Goal: Task Accomplishment & Management: Complete application form

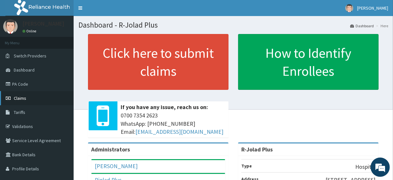
click at [44, 97] on link "Claims" at bounding box center [37, 98] width 74 height 14
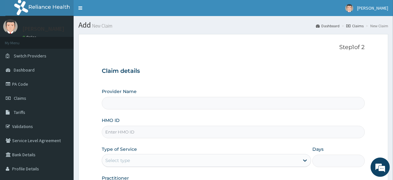
type input "R-Jolad Plus"
click at [129, 128] on input "HMO ID" at bounding box center [233, 132] width 263 height 12
paste input "WMP/10004/B"
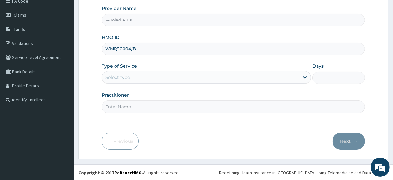
type input "WMP/10004/B"
click at [141, 80] on div "Select type" at bounding box center [200, 77] width 197 height 10
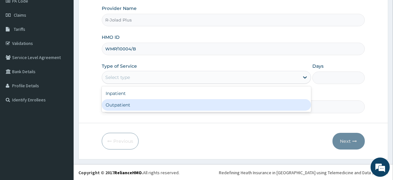
click at [137, 106] on div "Outpatient" at bounding box center [206, 105] width 209 height 12
type input "1"
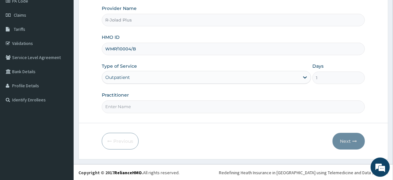
click at [137, 106] on input "Practitioner" at bounding box center [233, 106] width 263 height 12
type input "[PERSON_NAME]"
click at [362, 145] on button "Next" at bounding box center [349, 141] width 32 height 17
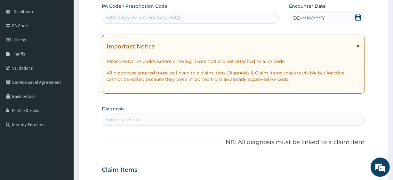
scroll to position [0, 0]
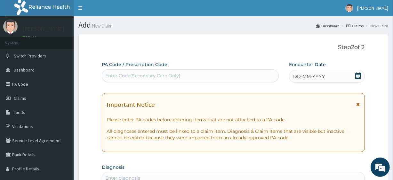
click at [146, 78] on div "Enter Code(Secondary Care Only)" at bounding box center [142, 75] width 75 height 6
paste input "PA/6509BA"
type input "PA/6509BA"
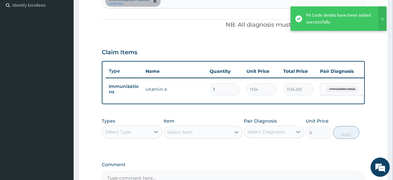
scroll to position [256, 0]
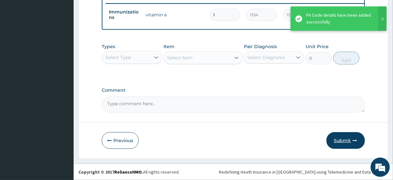
click at [341, 138] on button "Submit" at bounding box center [346, 140] width 38 height 17
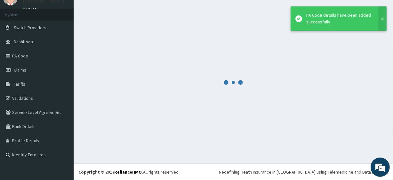
scroll to position [28, 0]
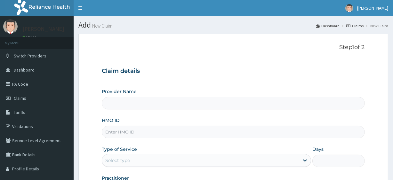
type input "R-Jolad Plus"
click at [176, 126] on input "HMO ID" at bounding box center [233, 132] width 263 height 12
paste input "XIM/10018/A"
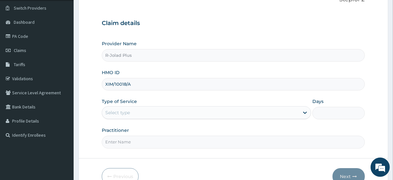
scroll to position [49, 0]
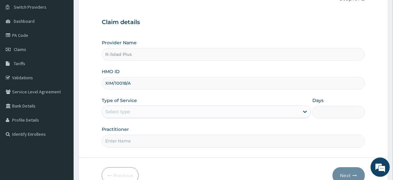
type input "XIM/10018/A"
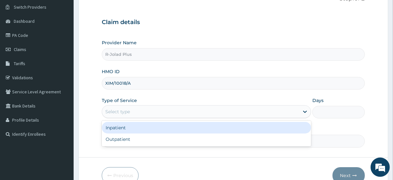
click at [139, 116] on div "Select type" at bounding box center [200, 111] width 197 height 10
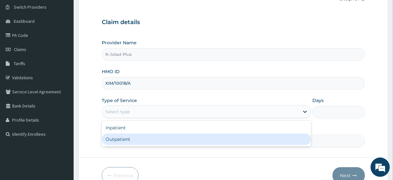
click at [140, 140] on div "Outpatient" at bounding box center [206, 139] width 209 height 12
type input "1"
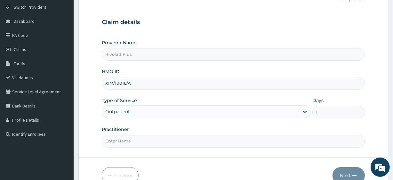
click at [140, 140] on input "Practitioner" at bounding box center [233, 141] width 263 height 12
drag, startPoint x: 140, startPoint y: 140, endPoint x: 143, endPoint y: 118, distance: 22.3
click at [143, 118] on div "Provider Name R-Jolad Plus HMO ID XIM/10018/A Type of Service Outpatient Days 1…" at bounding box center [233, 93] width 263 height 108
type input "[PERSON_NAME]"
click at [354, 168] on button "Next" at bounding box center [349, 175] width 32 height 17
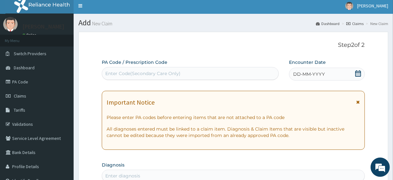
scroll to position [0, 0]
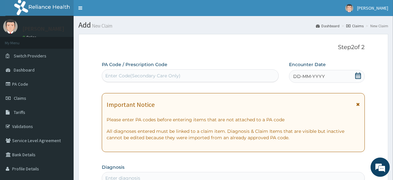
click at [137, 72] on div "Enter Code(Secondary Care Only)" at bounding box center [142, 75] width 75 height 6
paste input "PA/9C18BA"
type input "PA/9C18BA"
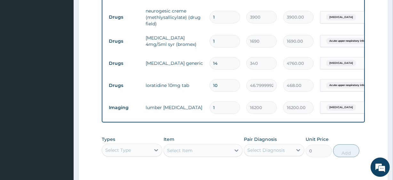
click at [131, 151] on div "Select Type" at bounding box center [126, 150] width 48 height 10
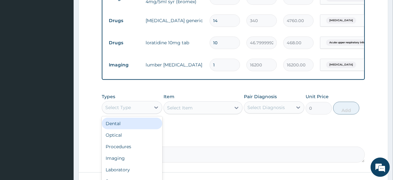
scroll to position [317, 0]
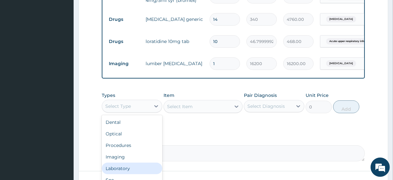
click at [128, 173] on div "Laboratory" at bounding box center [132, 168] width 61 height 12
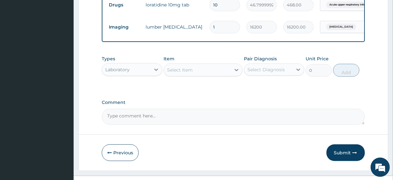
scroll to position [370, 0]
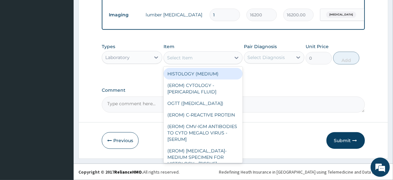
click at [193, 61] on div "Select Item" at bounding box center [197, 58] width 67 height 10
paste input "FBC - (FULL BLOOD COUNT with platelet and red cell indices) plus MALARIA PARASI…"
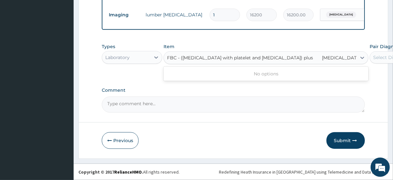
scroll to position [0, 8]
type input "FBC - (FULL BLOOD COUNT with platelet and red cell indices) plus"
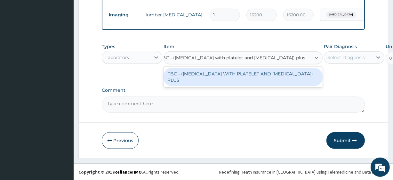
click at [198, 77] on div "FBC - (FULL BLOOD COUNT WITH PLATELET AND RED CELL INDICES) PLUS" at bounding box center [243, 77] width 159 height 18
type input "8505"
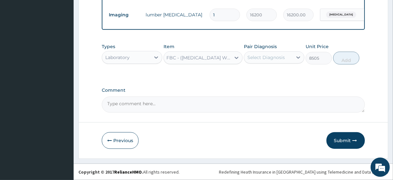
scroll to position [0, 1]
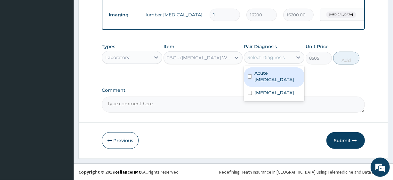
click at [261, 58] on div "Select Diagnosis" at bounding box center [266, 57] width 37 height 6
click at [280, 79] on label "Acute upper respiratory infection" at bounding box center [278, 76] width 46 height 13
checkbox input "true"
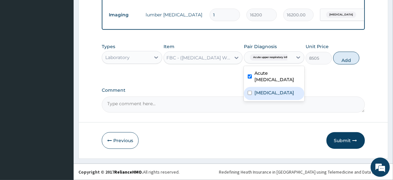
click at [283, 93] on label "Cervical spondylosis" at bounding box center [275, 92] width 40 height 6
checkbox input "true"
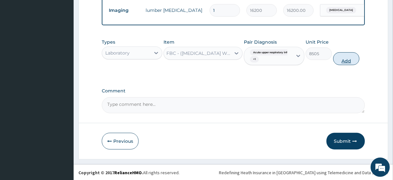
click at [355, 62] on button "Add" at bounding box center [346, 58] width 26 height 13
type input "0"
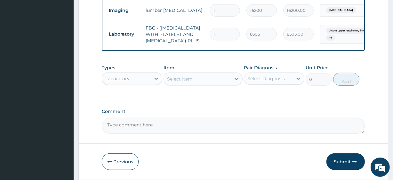
click at [212, 84] on div "Select Item" at bounding box center [197, 79] width 67 height 10
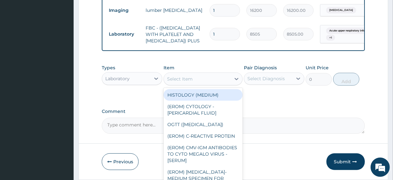
paste input "MALARIA PARASITE"
type input "MALARIA PARASITE"
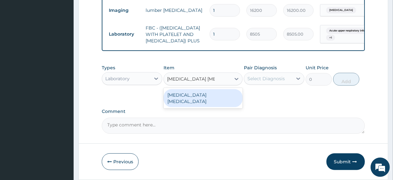
click at [212, 104] on div "MALARIA PARASITE" at bounding box center [203, 98] width 79 height 18
type input "4050"
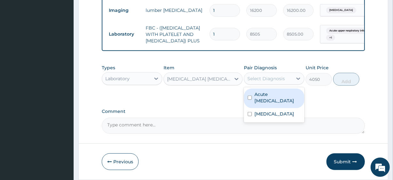
click at [271, 82] on div "Select Diagnosis" at bounding box center [266, 78] width 37 height 6
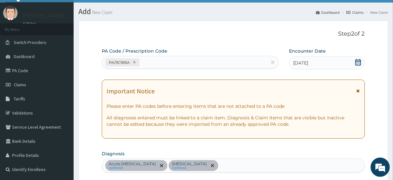
scroll to position [13, 0]
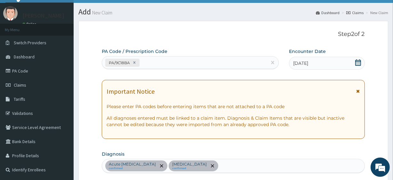
click at [250, 167] on div "Acute upper respiratory infection confirmed Cervical spondylosis confirmed" at bounding box center [233, 165] width 262 height 13
type input "mala"
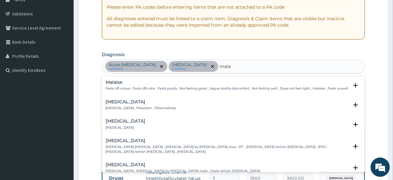
scroll to position [113, 0]
click at [164, 102] on div "Malaria Malaria , Paludism , Plasmodiosis" at bounding box center [233, 104] width 255 height 11
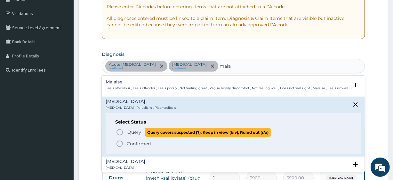
click at [155, 129] on span "Query covers suspected (?), Keep in view (kiv), Ruled out (r/o)" at bounding box center [208, 132] width 126 height 9
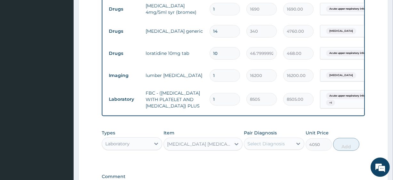
scroll to position [345, 0]
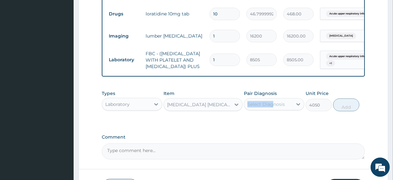
drag, startPoint x: 270, startPoint y: 107, endPoint x: 273, endPoint y: 116, distance: 9.5
click at [273, 111] on div "Pair Diagnosis Select Diagnosis" at bounding box center [274, 100] width 61 height 21
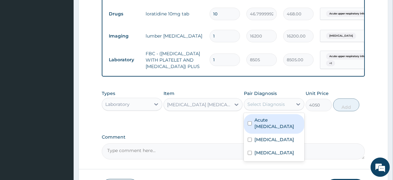
click at [273, 107] on div "Select Diagnosis" at bounding box center [266, 104] width 37 height 6
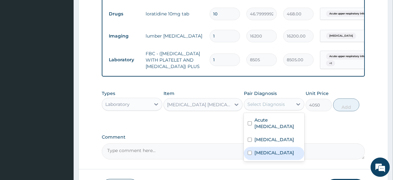
click at [271, 156] on label "Malaria" at bounding box center [275, 152] width 40 height 6
checkbox input "true"
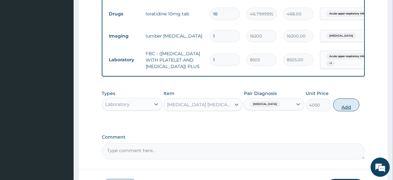
click at [342, 111] on button "Add" at bounding box center [346, 104] width 26 height 13
type input "0"
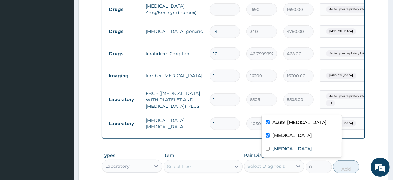
scroll to position [0, 58]
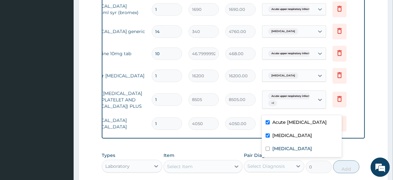
click at [347, 102] on tr "Laboratory FBC - (FULL BLOOD COUNT WITH PLATELET AND RED CELL INDICES) PLUS 1 8…" at bounding box center [205, 100] width 314 height 26
click at [277, 138] on label "Cervical spondylosis" at bounding box center [293, 135] width 40 height 6
checkbox input "false"
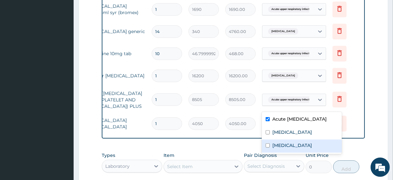
click at [281, 148] on label "Malaria" at bounding box center [293, 145] width 40 height 6
checkbox input "true"
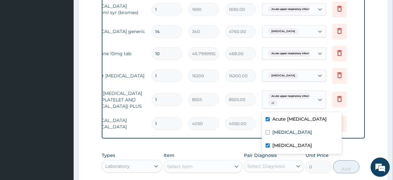
click at [161, 125] on input "1" at bounding box center [167, 123] width 30 height 12
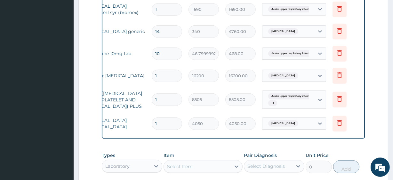
type input "1"
type input "4050.00"
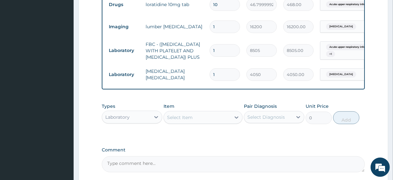
scroll to position [357, 0]
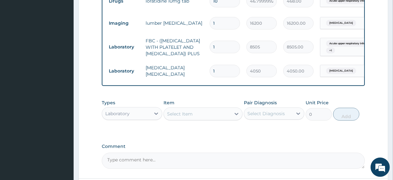
click at [147, 119] on div "Laboratory" at bounding box center [126, 113] width 48 height 10
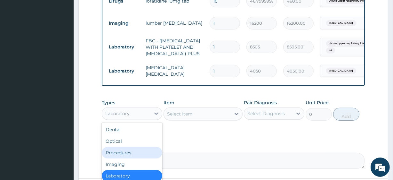
click at [147, 158] on div "Procedures" at bounding box center [132, 153] width 61 height 12
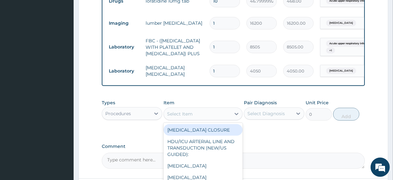
click at [179, 119] on div "Select Item" at bounding box center [197, 114] width 67 height 10
paste input "General Consultation (initial)"
type input "General Consultation (initial)"
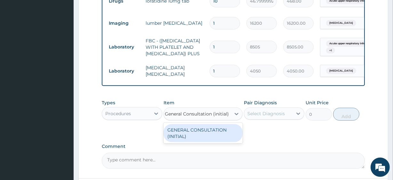
click at [198, 142] on div "GENERAL CONSULTATION (INITIAL)" at bounding box center [203, 133] width 79 height 18
type input "10800"
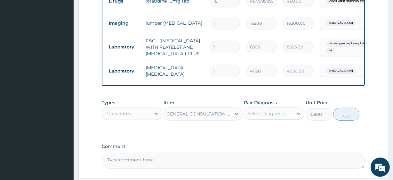
click at [262, 119] on div "Select Diagnosis" at bounding box center [268, 113] width 48 height 10
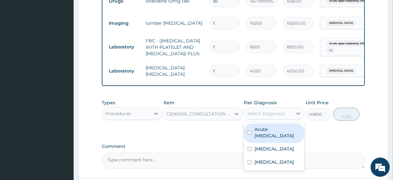
click at [287, 139] on label "Acute upper respiratory infection" at bounding box center [278, 132] width 46 height 13
checkbox input "true"
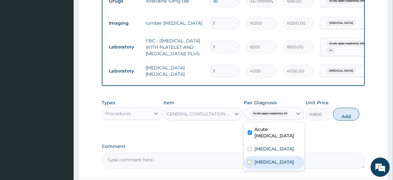
click at [285, 168] on div "Malaria" at bounding box center [274, 162] width 61 height 13
checkbox input "true"
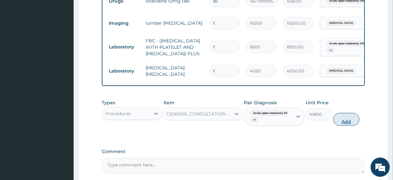
click at [352, 126] on button "Add" at bounding box center [346, 119] width 26 height 13
type input "0"
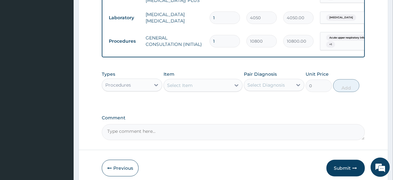
scroll to position [449, 0]
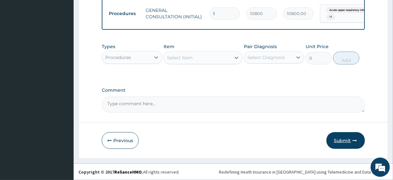
click at [351, 143] on button "Submit" at bounding box center [346, 140] width 38 height 17
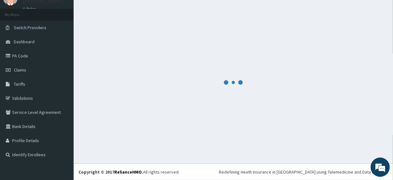
scroll to position [28, 0]
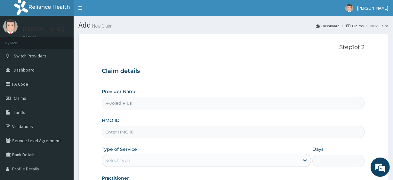
click at [156, 127] on input "HMO ID" at bounding box center [233, 132] width 263 height 12
paste input "FMP/10386/A"
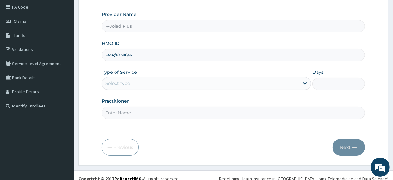
scroll to position [83, 0]
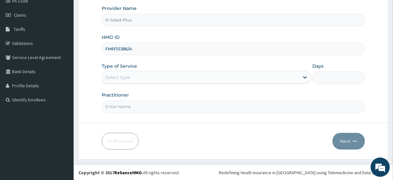
type input "FMP/10386/A"
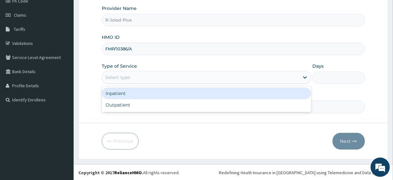
drag, startPoint x: 123, startPoint y: 74, endPoint x: 129, endPoint y: 98, distance: 24.8
click at [129, 84] on div "option Inpatient focused, 1 of 2. 2 results available. Use Up and Down to choos…" at bounding box center [206, 77] width 209 height 13
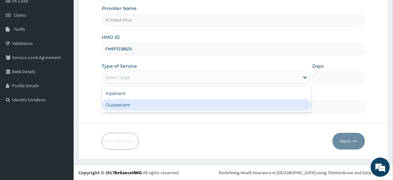
click at [131, 107] on div "Outpatient" at bounding box center [206, 105] width 209 height 12
type input "1"
click at [131, 107] on input "Practitioner" at bounding box center [233, 106] width 263 height 12
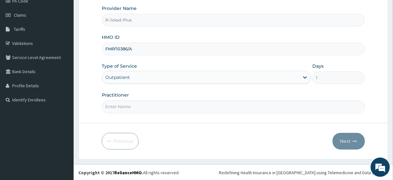
type input "Dr Daniel"
click at [348, 135] on button "Next" at bounding box center [349, 141] width 32 height 17
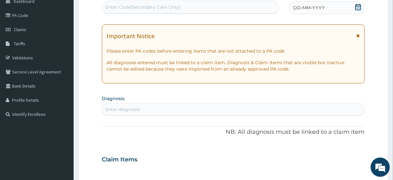
scroll to position [0, 0]
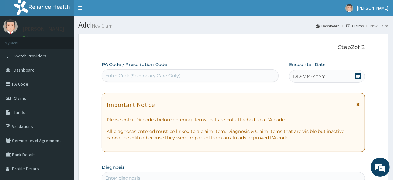
click at [137, 76] on div "Enter Code(Secondary Care Only)" at bounding box center [142, 75] width 75 height 6
paste input "PA/191FD7 PA/962F1E PA/24C03A"
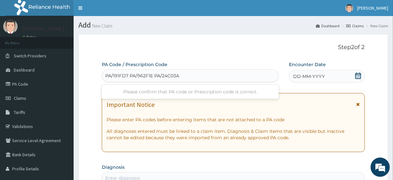
type input "PA/191FD7"
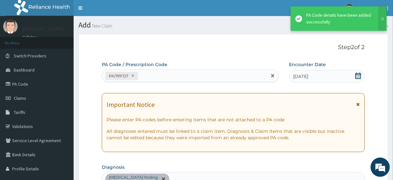
click at [162, 72] on div "PA/191FD7" at bounding box center [184, 75] width 165 height 11
paste input "PA/962F1E PA/24C03A"
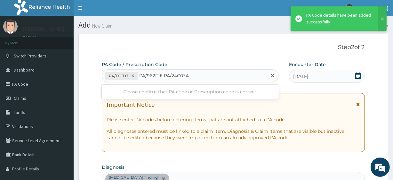
type input "PA/962F1E"
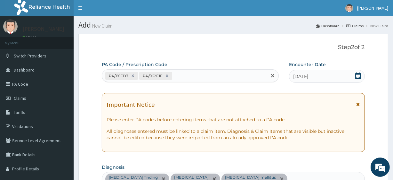
paste input "PA/24C03A"
click at [184, 76] on div "PA/191FD7 PA/962F1E" at bounding box center [184, 75] width 165 height 11
type input "PA/24C03A"
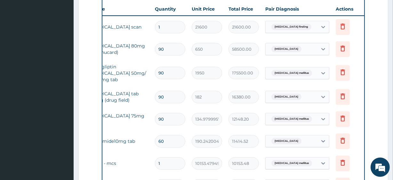
scroll to position [0, 58]
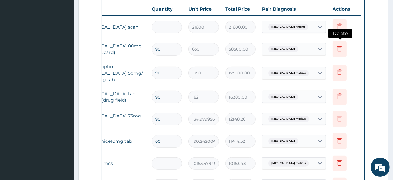
click at [336, 51] on icon at bounding box center [340, 49] width 8 height 8
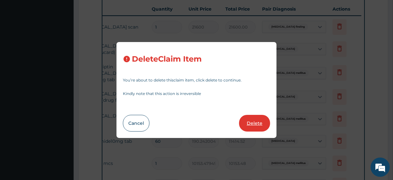
click at [259, 121] on button "Delete" at bounding box center [254, 123] width 31 height 17
type input "1950"
type input "175500.00"
type input "182"
type input "16380.00"
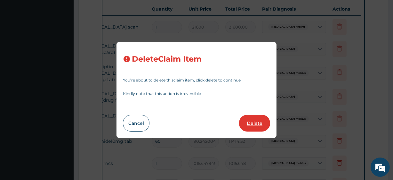
type input "134.9799957275391"
type input "12148.20"
type input "60"
type input "190.2420043945312"
type input "11414.52"
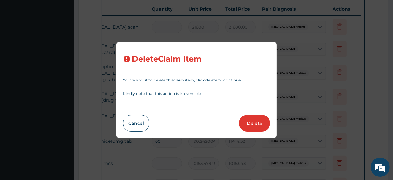
type input "1"
type input "10153.4794921875"
type input "10153.48"
type input "54000"
type input "54000.00"
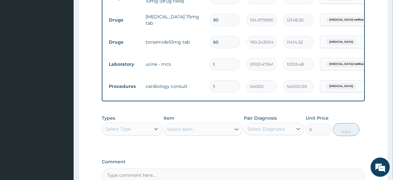
scroll to position [389, 0]
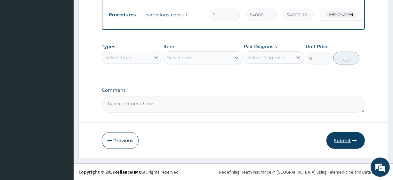
click at [339, 135] on button "Submit" at bounding box center [346, 140] width 38 height 17
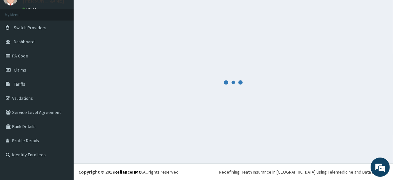
scroll to position [28, 0]
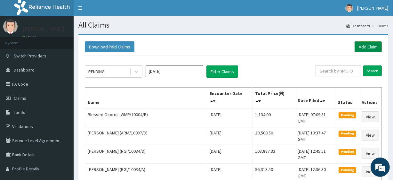
click at [355, 51] on link "Add Claim" at bounding box center [368, 46] width 27 height 11
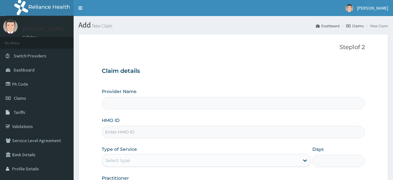
type input "R-Jolad Plus"
click at [131, 127] on input "HMO ID" at bounding box center [233, 132] width 263 height 12
paste input "NDK/10060/A"
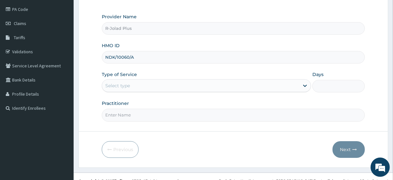
scroll to position [75, 0]
type input "NDK/10060/A"
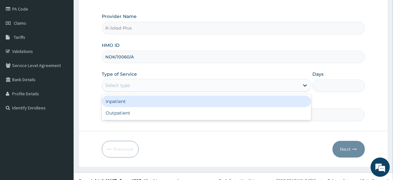
click at [129, 84] on div "Select type" at bounding box center [117, 85] width 25 height 6
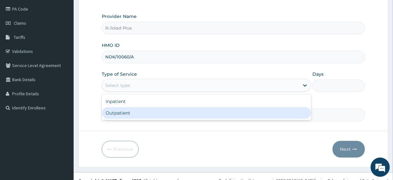
click at [140, 111] on div "Outpatient" at bounding box center [206, 113] width 209 height 12
type input "1"
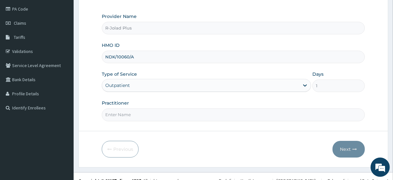
click at [140, 111] on input "Practitioner" at bounding box center [233, 114] width 263 height 12
type input "[PERSON_NAME]"
click at [358, 151] on button "Next" at bounding box center [349, 149] width 32 height 17
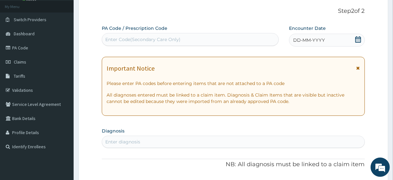
scroll to position [0, 0]
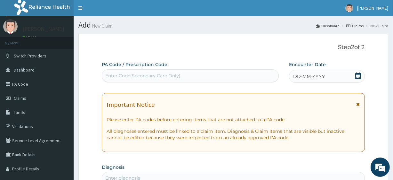
click at [131, 75] on div "Enter Code(Secondary Care Only)" at bounding box center [142, 75] width 75 height 6
paste input "PA/519B36"
type input "PA/519B36"
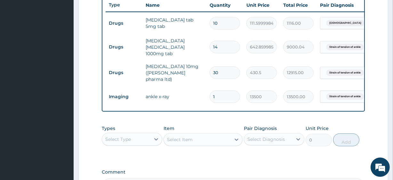
scroll to position [244, 0]
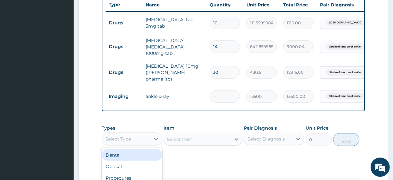
click at [136, 142] on div "Select Type" at bounding box center [132, 138] width 61 height 13
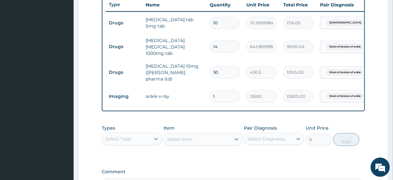
drag, startPoint x: 136, startPoint y: 142, endPoint x: 133, endPoint y: 132, distance: 10.5
click at [133, 132] on div "Select Type" at bounding box center [132, 138] width 61 height 13
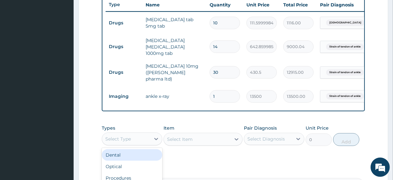
click at [133, 134] on div "Select Type" at bounding box center [126, 139] width 48 height 10
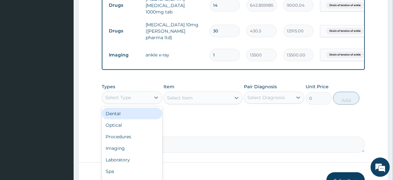
scroll to position [289, 0]
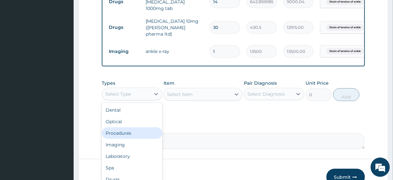
click at [133, 127] on div "Procedures" at bounding box center [132, 133] width 61 height 12
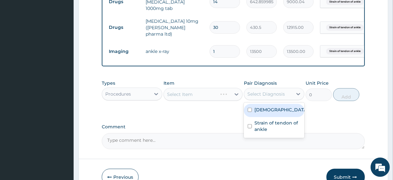
click at [282, 94] on div "Select Diagnosis" at bounding box center [268, 94] width 48 height 10
click at [282, 106] on div "Asthma" at bounding box center [274, 110] width 61 height 13
checkbox input "true"
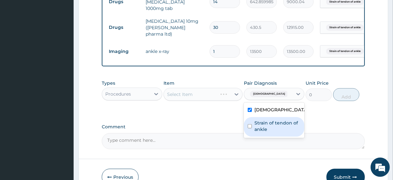
click at [271, 134] on div "Asthma Strain of tendon of ankle" at bounding box center [274, 119] width 61 height 35
click at [256, 125] on label "Strain of tendon of ankle" at bounding box center [278, 125] width 46 height 13
checkbox input "true"
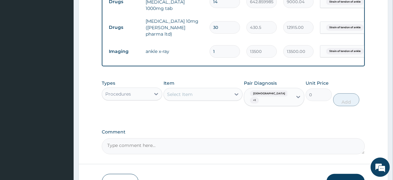
click at [186, 84] on div "Item Select Item" at bounding box center [203, 93] width 79 height 27
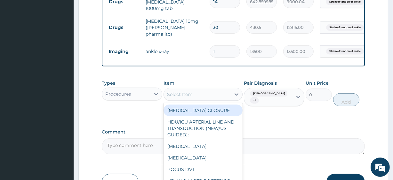
click at [187, 91] on div "Select Item" at bounding box center [180, 94] width 26 height 6
paste input "General Consultation (initial)"
type input "General Consultation (initial)"
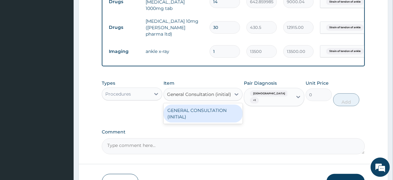
scroll to position [0, 2]
click at [196, 109] on div "GENERAL CONSULTATION (INITIAL)" at bounding box center [203, 113] width 79 height 18
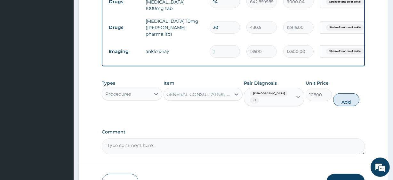
scroll to position [0, 1]
click at [341, 93] on button "Add" at bounding box center [346, 99] width 26 height 13
type input "0"
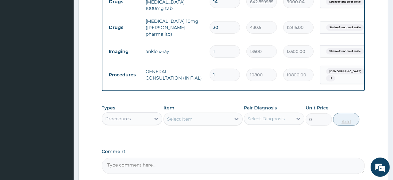
scroll to position [0, 0]
click at [180, 165] on textarea "Comment" at bounding box center [233, 166] width 263 height 16
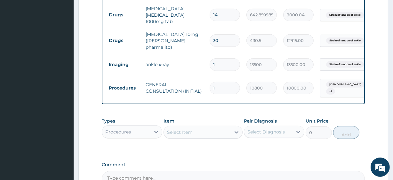
scroll to position [277, 0]
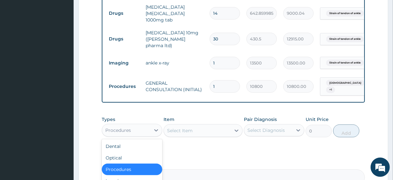
click at [139, 125] on div "Procedures" at bounding box center [126, 130] width 48 height 10
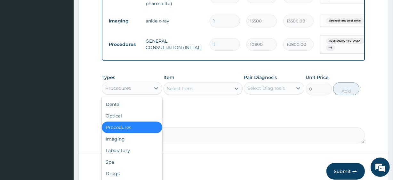
scroll to position [325, 0]
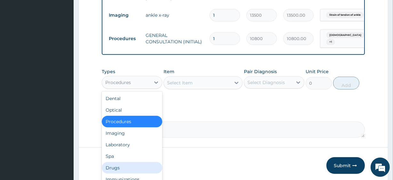
click at [131, 162] on div "Drugs" at bounding box center [132, 168] width 61 height 12
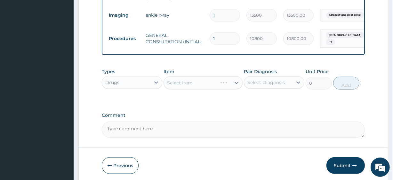
click at [271, 79] on div "Select Diagnosis" at bounding box center [266, 82] width 37 height 6
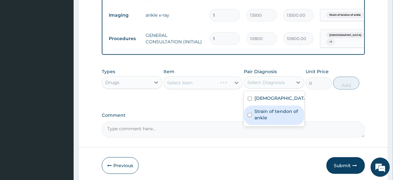
click at [265, 108] on label "Strain of tendon of ankle" at bounding box center [278, 114] width 46 height 13
checkbox input "true"
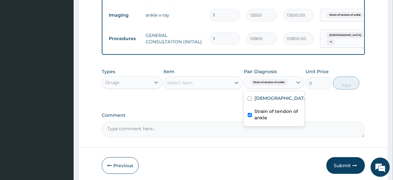
click at [183, 79] on div "Select Item" at bounding box center [180, 82] width 26 height 6
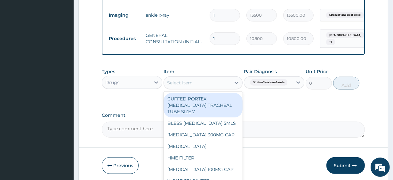
paste input "[MEDICAL_DATA] 500MG TAB x 1000"
type input "[MEDICAL_DATA] 500MG TAB x 1000"
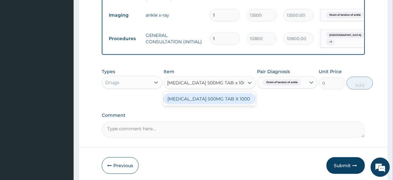
scroll to position [0, 8]
click at [193, 93] on div "PARACETAMOL 500MG TAB X 1000" at bounding box center [210, 99] width 92 height 12
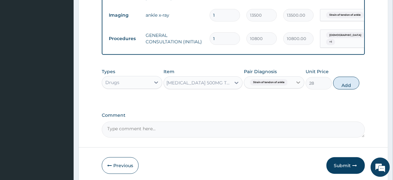
scroll to position [0, 1]
click at [340, 77] on button "Add" at bounding box center [346, 83] width 26 height 13
type input "0"
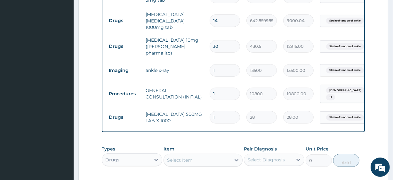
scroll to position [269, 0]
type input "18"
type input "504.00"
type input "18"
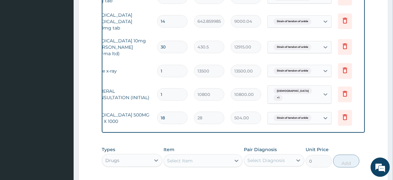
scroll to position [0, 53]
click at [344, 113] on icon at bounding box center [345, 117] width 8 height 8
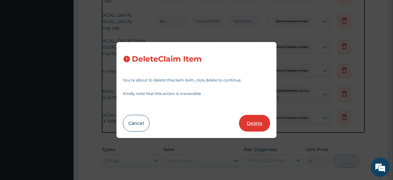
click at [249, 124] on button "Delete" at bounding box center [254, 123] width 31 height 17
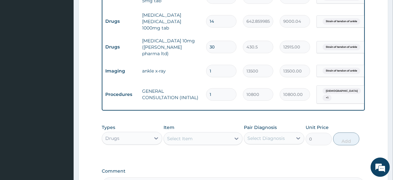
scroll to position [0, 58]
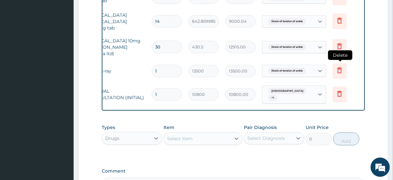
click at [335, 63] on icon at bounding box center [340, 71] width 14 height 16
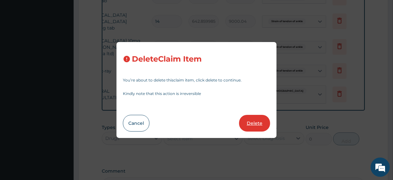
click at [259, 116] on button "Delete" at bounding box center [254, 123] width 31 height 17
type input "10800"
type input "10800.00"
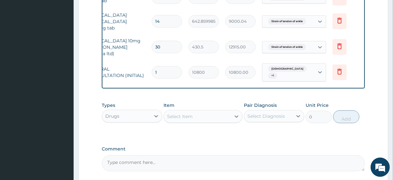
click at [332, 44] on td "Delete" at bounding box center [346, 47] width 32 height 22
click at [340, 42] on icon at bounding box center [340, 46] width 8 height 8
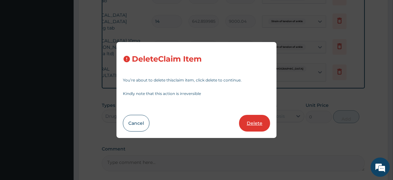
click at [259, 121] on button "Delete" at bounding box center [254, 123] width 31 height 17
type input "1"
type input "10800"
type input "10800.00"
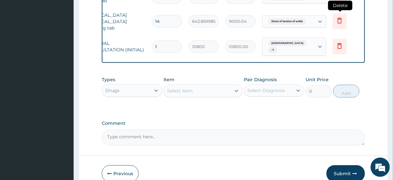
click at [339, 21] on icon at bounding box center [340, 21] width 4 height 6
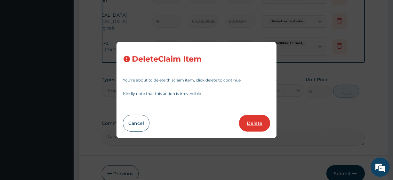
click at [257, 123] on button "Delete" at bounding box center [254, 123] width 31 height 17
type input "1"
type input "10800"
type input "10800.00"
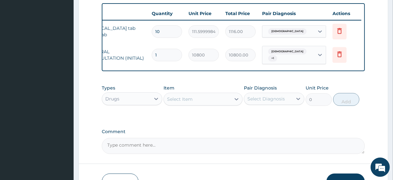
scroll to position [231, 0]
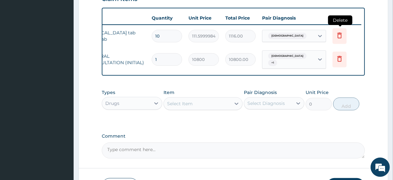
click at [342, 35] on icon at bounding box center [340, 35] width 8 height 8
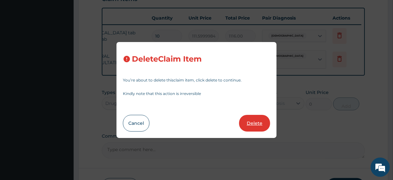
click at [247, 118] on button "Delete" at bounding box center [254, 123] width 31 height 17
type input "1"
type input "10800"
type input "10800.00"
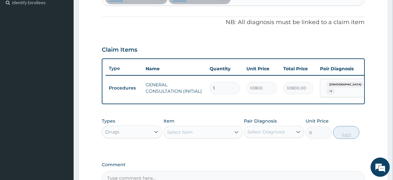
scroll to position [228, 0]
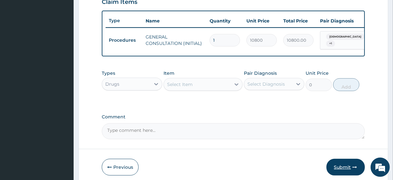
click at [349, 163] on button "Submit" at bounding box center [346, 167] width 38 height 17
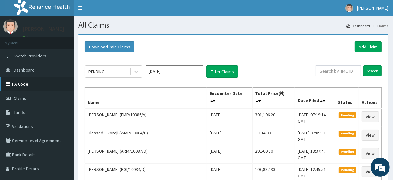
click at [32, 86] on link "PA Code" at bounding box center [37, 84] width 74 height 14
click at [375, 42] on link "Add Claim" at bounding box center [368, 46] width 27 height 11
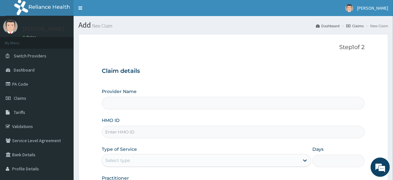
type input "R-Jolad Plus"
click at [145, 125] on div "HMO ID" at bounding box center [233, 127] width 263 height 21
click at [147, 129] on input "HMO ID" at bounding box center [233, 132] width 263 height 12
paste input "REL/10376/B"
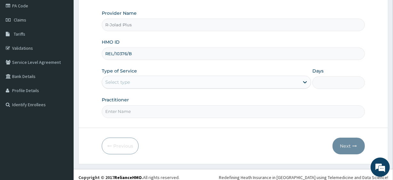
type input "REL/10376/B"
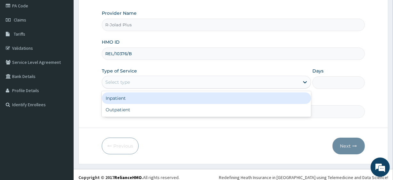
click at [128, 82] on div "Select type" at bounding box center [117, 82] width 25 height 6
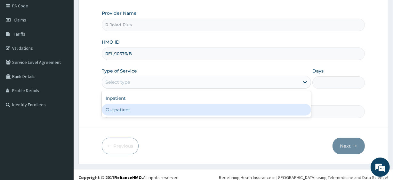
click at [135, 115] on div "Inpatient Outpatient" at bounding box center [206, 104] width 209 height 26
click at [137, 114] on div "Outpatient" at bounding box center [206, 110] width 209 height 12
type input "1"
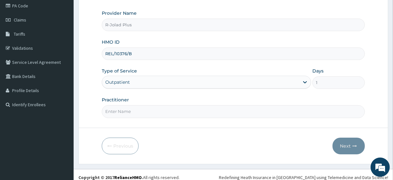
click at [207, 113] on input "Practitioner" at bounding box center [233, 111] width 263 height 12
type input "Dr Daniel"
click at [345, 144] on button "Next" at bounding box center [349, 145] width 32 height 17
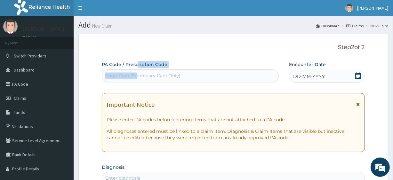
drag, startPoint x: 137, startPoint y: 68, endPoint x: 138, endPoint y: 77, distance: 8.7
click at [138, 77] on div "PA Code / Prescription Code Enter Code(Secondary Care Only)" at bounding box center [190, 71] width 177 height 21
click at [138, 77] on div "Enter Code(Secondary Care Only)" at bounding box center [142, 75] width 75 height 6
paste input "PA/E20D28"
type input "PA/E20D28"
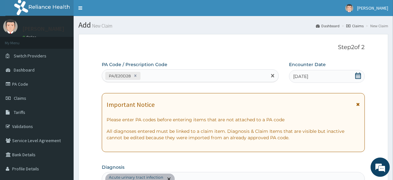
click at [164, 73] on div "PA/E20D28" at bounding box center [184, 75] width 165 height 11
paste input "PA/15C0A7"
type input "PA/15C0A7"
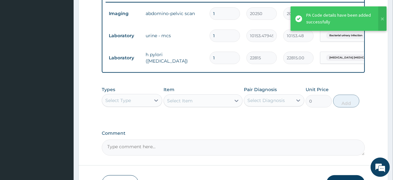
scroll to position [253, 0]
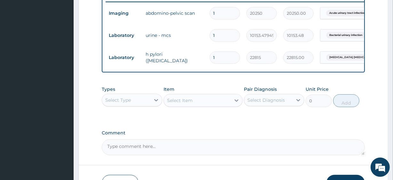
click at [209, 179] on div "Previous Submit" at bounding box center [233, 183] width 263 height 17
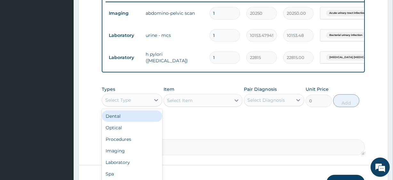
click at [128, 102] on div "Select Type" at bounding box center [118, 100] width 26 height 6
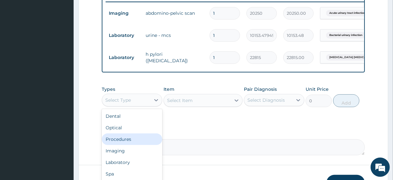
click at [131, 145] on div "Procedures" at bounding box center [132, 139] width 61 height 12
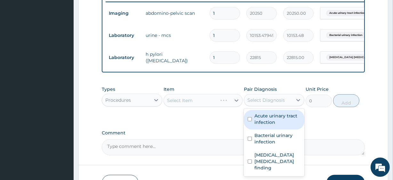
click at [278, 103] on div "Select Diagnosis" at bounding box center [266, 100] width 37 height 6
click at [276, 129] on div "Acute urinary tract infection" at bounding box center [274, 120] width 61 height 20
checkbox input "true"
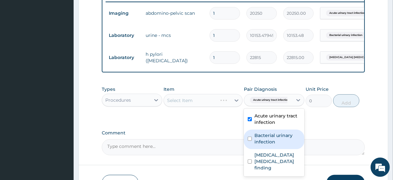
click at [283, 145] on label "Bacterial urinary infection" at bounding box center [278, 138] width 46 height 13
checkbox input "true"
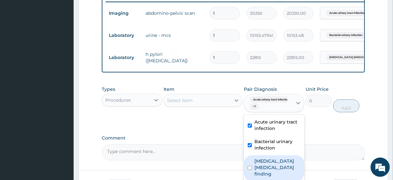
click at [285, 167] on label "Helicobacter pylori stool test finding" at bounding box center [278, 167] width 46 height 19
checkbox input "true"
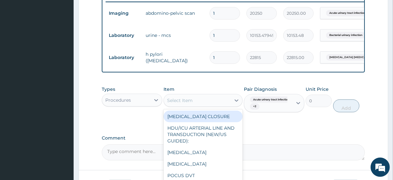
click at [217, 99] on div "Select Item" at bounding box center [197, 100] width 67 height 10
paste input "General Consultation (initial)"
type input "General Consultation (initial)"
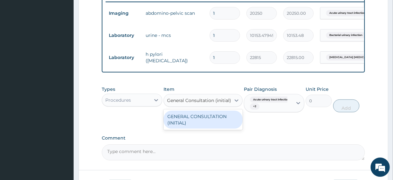
scroll to position [0, 2]
click at [207, 124] on div "GENERAL CONSULTATION (INITIAL)" at bounding box center [203, 120] width 79 height 18
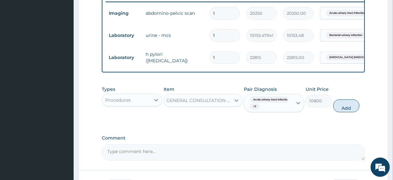
scroll to position [0, 1]
click at [351, 105] on button "Add" at bounding box center [346, 105] width 26 height 13
type input "0"
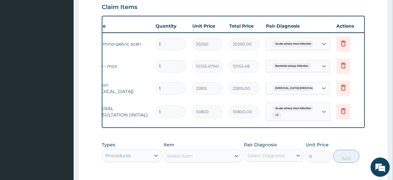
scroll to position [0, 55]
click at [346, 44] on icon at bounding box center [343, 43] width 8 height 8
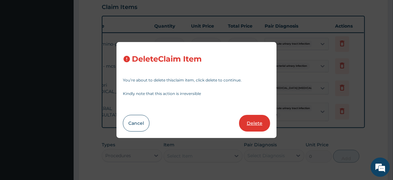
click at [253, 119] on button "Delete" at bounding box center [254, 123] width 31 height 17
type input "10153.4794921875"
type input "10153.48"
type input "22815"
type input "22815.00"
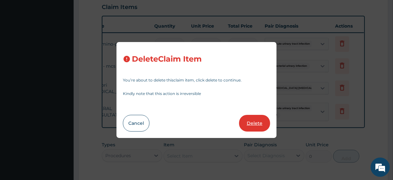
type input "10800"
type input "10800.00"
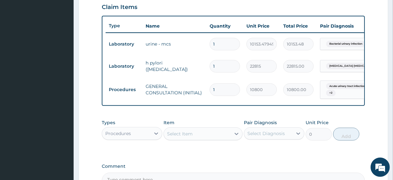
scroll to position [303, 0]
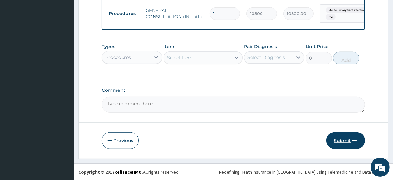
click at [350, 132] on button "Submit" at bounding box center [346, 140] width 38 height 17
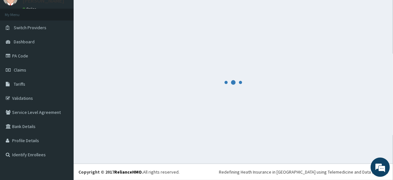
scroll to position [28, 0]
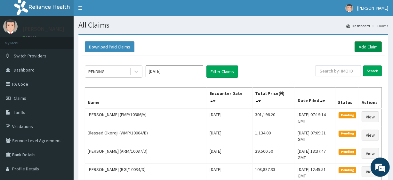
click at [368, 51] on link "Add Claim" at bounding box center [368, 46] width 27 height 11
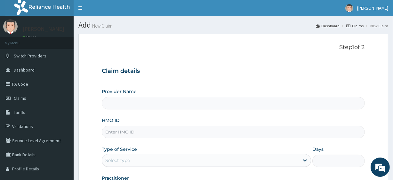
type input "R-Jolad Plus"
click at [151, 134] on input "HMO ID" at bounding box center [233, 132] width 263 height 12
paste input "FMP/10386/B"
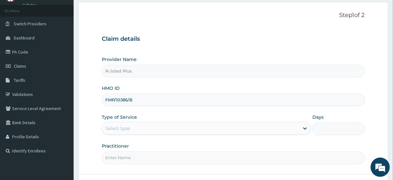
scroll to position [34, 0]
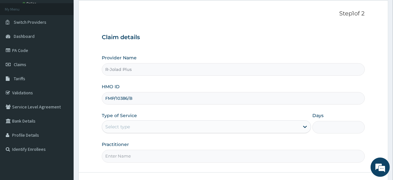
type input "FMP/10386/B"
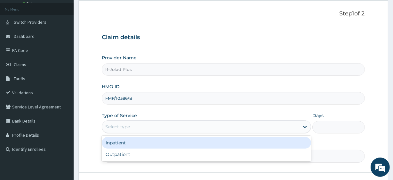
click at [133, 126] on div "Select type" at bounding box center [200, 126] width 197 height 10
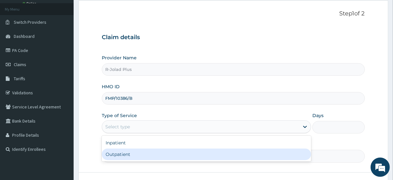
click at [132, 153] on div "Outpatient" at bounding box center [206, 154] width 209 height 12
type input "1"
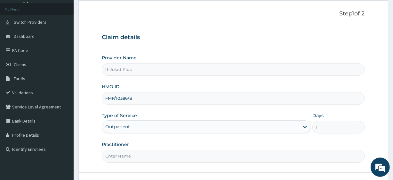
click at [132, 153] on input "Practitioner" at bounding box center [233, 156] width 263 height 12
type input "Dr Daniel"
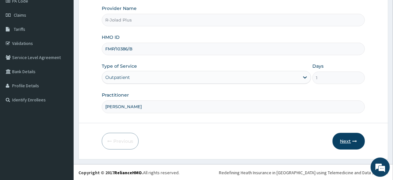
click at [345, 148] on button "Next" at bounding box center [349, 141] width 32 height 17
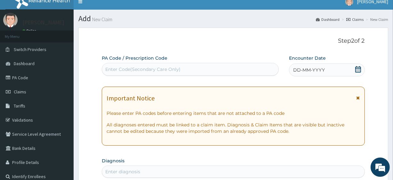
scroll to position [0, 0]
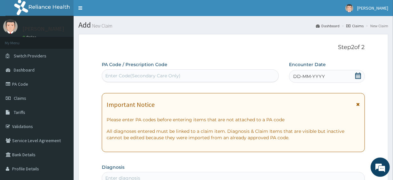
click at [138, 76] on div "Enter Code(Secondary Care Only)" at bounding box center [142, 75] width 75 height 6
paste input "PA/0CC1A4"
type input "PA/0CC1A4"
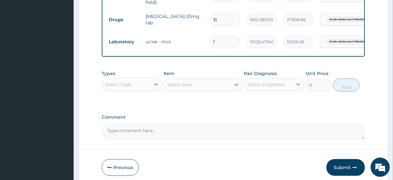
scroll to position [298, 0]
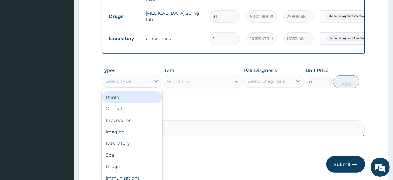
click at [139, 84] on div "Select Type" at bounding box center [126, 81] width 48 height 10
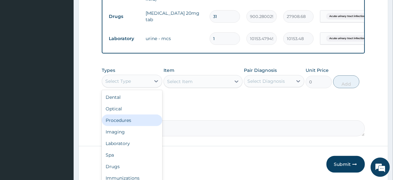
click at [143, 126] on div "Procedures" at bounding box center [132, 120] width 61 height 12
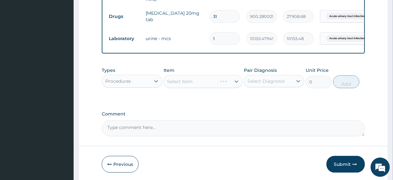
click at [143, 128] on textarea "Comment" at bounding box center [233, 128] width 263 height 16
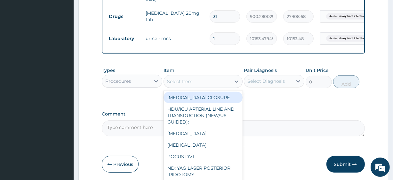
click at [217, 85] on div "Select Item" at bounding box center [197, 81] width 67 height 10
paste input "General Consultation (initial) FBC - (FULL BLOOD COUNT with platelet and red ce…"
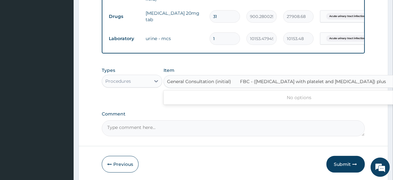
scroll to position [0, 29]
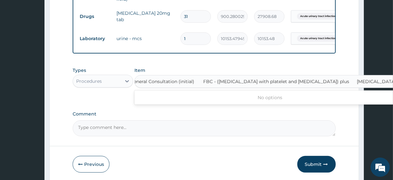
type input "General Consultation (initial)"
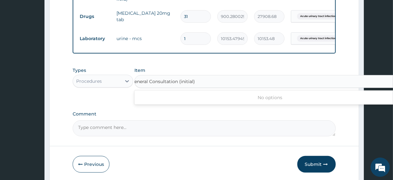
scroll to position [0, 0]
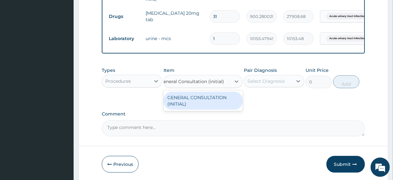
click at [214, 101] on div "GENERAL CONSULTATION (INITIAL)" at bounding box center [203, 101] width 79 height 18
type input "10800"
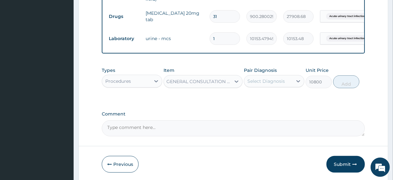
scroll to position [0, 1]
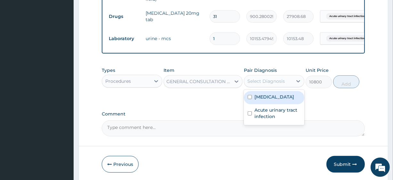
click at [266, 83] on div "Select Diagnosis" at bounding box center [266, 81] width 37 height 6
click at [272, 100] on label "Pure hyperglyceridemia" at bounding box center [275, 97] width 40 height 6
checkbox input "true"
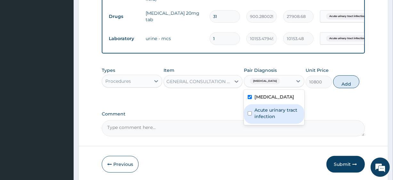
click at [283, 119] on label "Acute urinary tract infection" at bounding box center [278, 113] width 46 height 13
checkbox input "true"
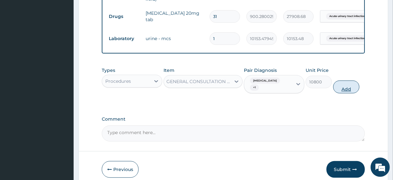
click at [349, 93] on button "Add" at bounding box center [346, 86] width 26 height 13
type input "0"
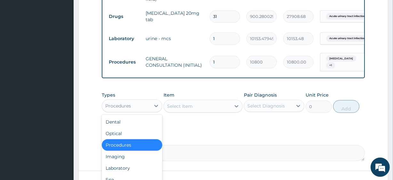
click at [139, 110] on div "Procedures" at bounding box center [126, 106] width 48 height 10
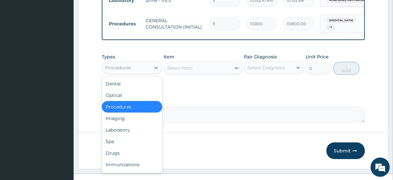
scroll to position [336, 0]
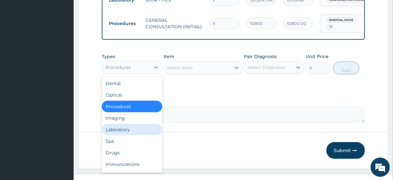
click at [124, 135] on div "Laboratory" at bounding box center [132, 130] width 61 height 12
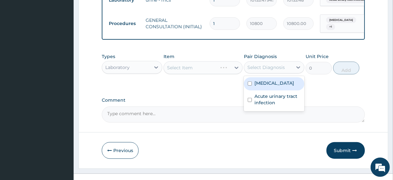
click at [270, 70] on div "Select Diagnosis" at bounding box center [266, 67] width 37 height 6
click at [278, 86] on label "Pure hyperglyceridemia" at bounding box center [275, 83] width 40 height 6
checkbox input "true"
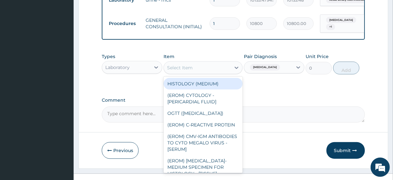
click at [195, 73] on div "Select Item" at bounding box center [197, 67] width 67 height 10
paste input "FBC - (FULL BLOOD COUNT with platelet and red cell indices) plus MALARIA PARASI…"
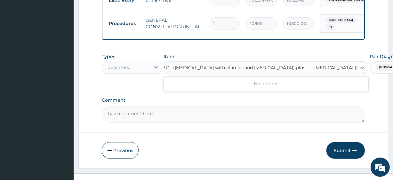
type input "FBC - (FULL BLOOD COUNT with platelet and red cell indices) plus"
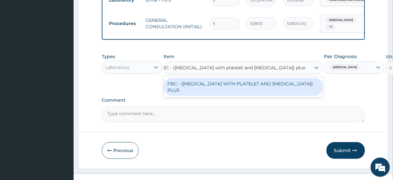
click at [209, 90] on div "FBC - ([MEDICAL_DATA] WITH PLATELET AND [MEDICAL_DATA]) PLUS" at bounding box center [243, 87] width 159 height 18
type input "8505"
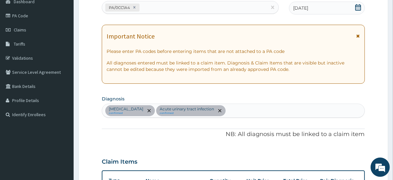
scroll to position [68, 0]
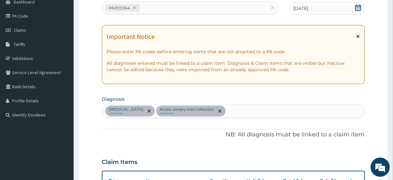
click at [252, 109] on div "Pure hyperglyceridemia confirmed Acute urinary tract infection confirmed" at bounding box center [233, 110] width 262 height 13
type input "AC COMM"
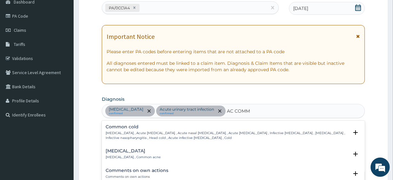
click at [133, 131] on p "Common cold , Acute coryza , Acute nasal catarrh , Acute rhinitis , Infective r…" at bounding box center [227, 135] width 243 height 9
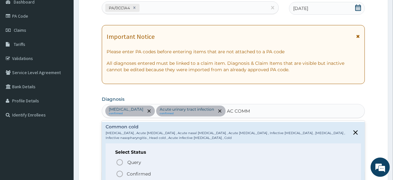
click at [141, 174] on p "Confirmed" at bounding box center [139, 173] width 24 height 6
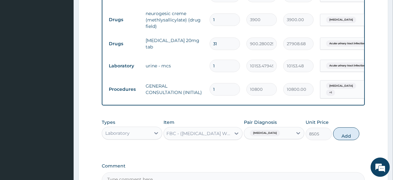
scroll to position [271, 0]
click at [276, 136] on span "Pure hyperglyceridemia" at bounding box center [265, 132] width 30 height 6
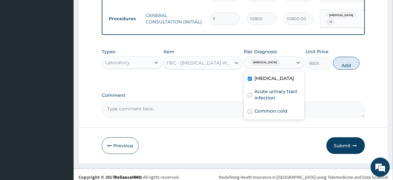
scroll to position [350, 0]
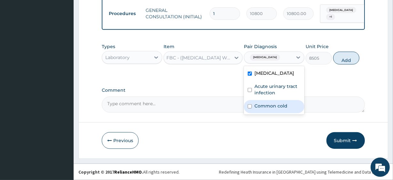
click at [258, 109] on label "Common cold" at bounding box center [271, 105] width 33 height 6
checkbox input "true"
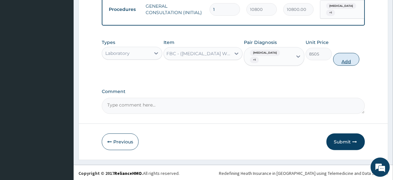
click at [336, 63] on button "Add" at bounding box center [346, 59] width 26 height 13
type input "0"
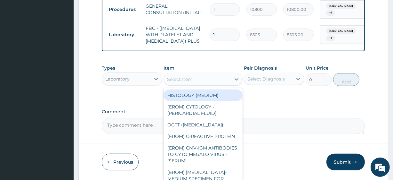
click at [194, 84] on div "Select Item" at bounding box center [197, 79] width 67 height 10
paste input "[MEDICAL_DATA] [MEDICAL_DATA]"
type input "[MEDICAL_DATA] [MEDICAL_DATA]"
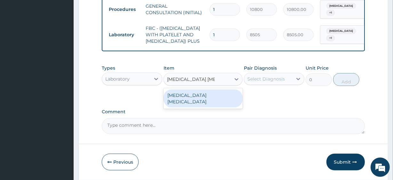
click at [205, 104] on div "[MEDICAL_DATA] [MEDICAL_DATA]" at bounding box center [203, 98] width 79 height 18
type input "4050"
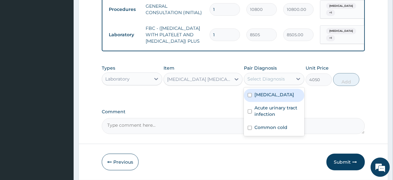
click at [265, 84] on div "Select Diagnosis" at bounding box center [268, 79] width 48 height 10
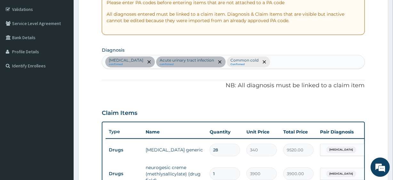
scroll to position [117, 0]
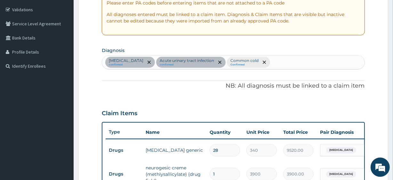
click at [298, 61] on div "Pure hyperglyceridemia confirmed Acute urinary tract infection confirmed Common…" at bounding box center [233, 61] width 262 height 13
type input "MALA"
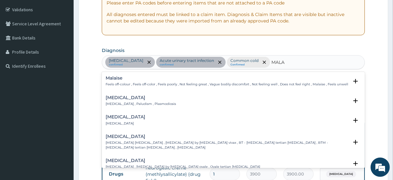
click at [145, 102] on p "Malaria , Paludism , Plasmodiosis" at bounding box center [141, 104] width 70 height 4
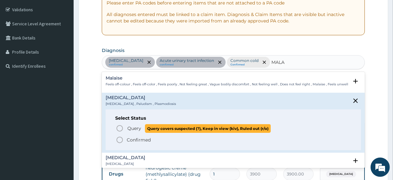
click at [144, 131] on p "Query Query covers suspected (?), Keep in view (kiv), Ruled out (r/o)" at bounding box center [199, 128] width 144 height 9
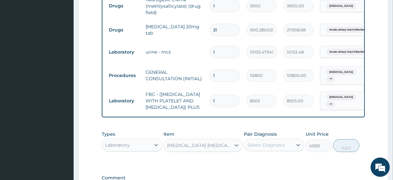
scroll to position [286, 0]
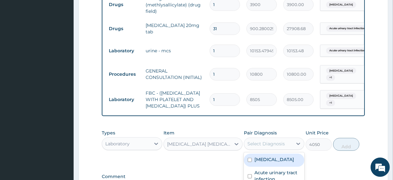
click at [264, 149] on div "Select Diagnosis" at bounding box center [268, 143] width 48 height 10
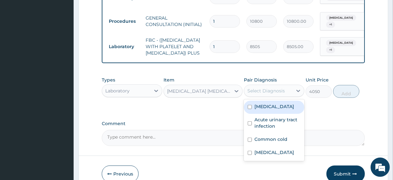
scroll to position [341, 0]
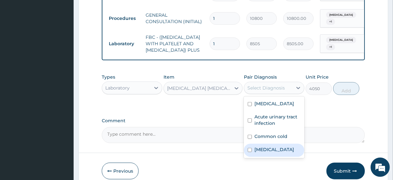
click at [264, 157] on div "Malaria" at bounding box center [274, 149] width 61 height 13
checkbox input "true"
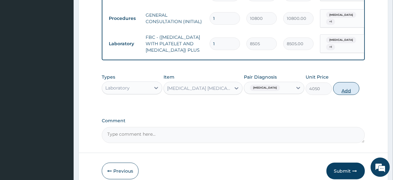
click at [343, 95] on button "Add" at bounding box center [346, 88] width 26 height 13
type input "0"
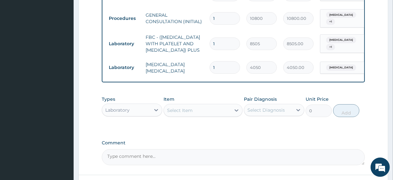
scroll to position [0, 58]
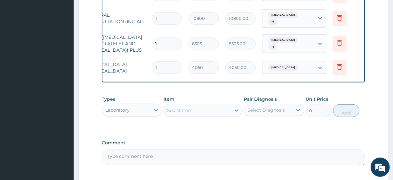
click at [351, 43] on tr "Laboratory FBC - (FULL BLOOD COUNT WITH PLATELET AND RED CELL INDICES) PLUS 1 8…" at bounding box center [205, 44] width 314 height 26
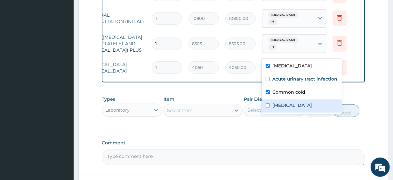
click at [292, 100] on div "Malaria" at bounding box center [302, 105] width 80 height 13
checkbox input "true"
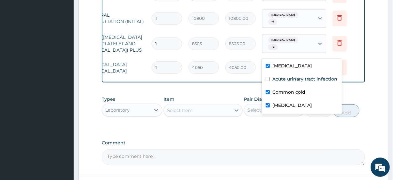
click at [294, 66] on label "Pure hyperglyceridemia" at bounding box center [293, 65] width 40 height 6
checkbox input "false"
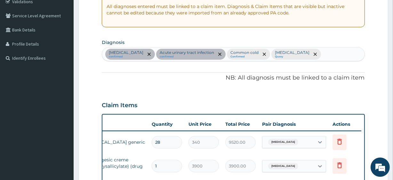
scroll to position [124, 0]
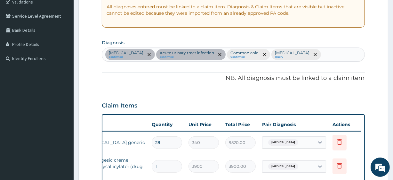
click at [339, 53] on div "Pure hyperglyceridemia confirmed Acute urinary tract infection confirmed Common…" at bounding box center [233, 54] width 262 height 13
type input "SEPSIS"
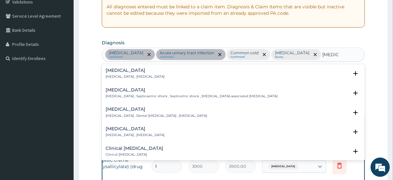
click at [131, 72] on h4 "Sepsis" at bounding box center [135, 70] width 59 height 5
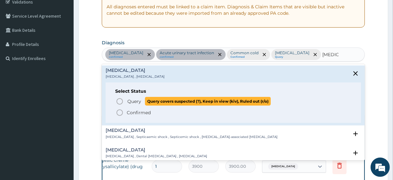
click at [140, 102] on span "Query" at bounding box center [134, 101] width 14 height 6
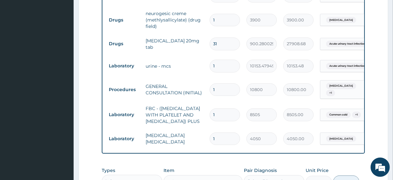
scroll to position [405, 0]
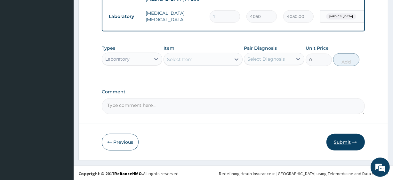
click at [342, 138] on button "Submit" at bounding box center [346, 142] width 38 height 17
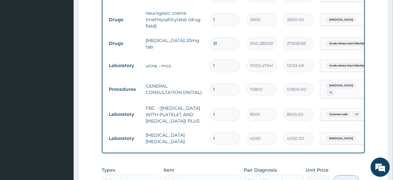
scroll to position [286, 0]
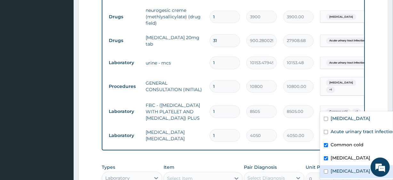
drag, startPoint x: 329, startPoint y: 104, endPoint x: 331, endPoint y: 175, distance: 71.1
click at [331, 175] on form "Step 2 of 2 PA Code / Prescription Code PA/0CC1A4 Encounter Date 11-08-2025 Imp…" at bounding box center [233, 13] width 310 height 531
click at [331, 175] on div "Sepsis" at bounding box center [360, 171] width 80 height 13
checkbox input "true"
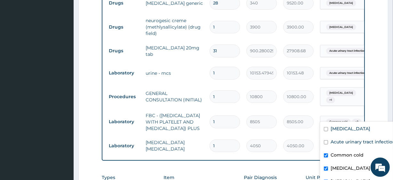
scroll to position [0, 58]
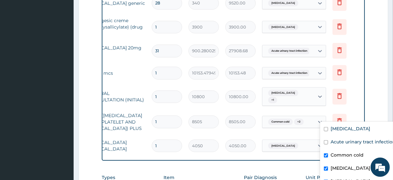
click at [326, 87] on div "Pure hyperglyceridemia + 1" at bounding box center [294, 96] width 64 height 19
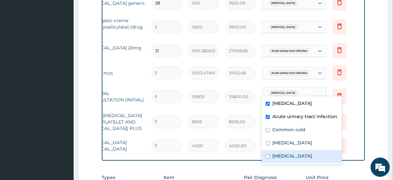
click at [283, 155] on label "Sepsis" at bounding box center [293, 155] width 40 height 6
checkbox input "true"
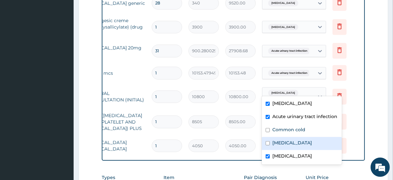
click at [281, 148] on div "Malaria" at bounding box center [302, 143] width 80 height 13
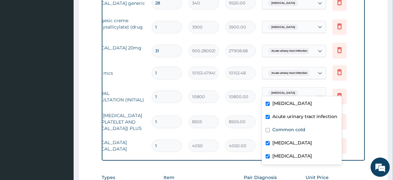
checkbox input "true"
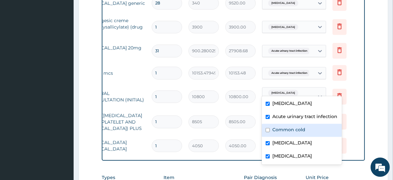
click at [277, 124] on div "Common cold" at bounding box center [302, 130] width 80 height 13
checkbox input "true"
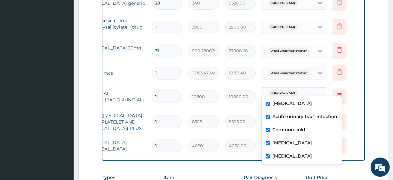
scroll to position [405, 0]
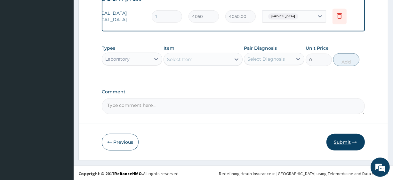
click at [349, 140] on button "Submit" at bounding box center [346, 142] width 38 height 17
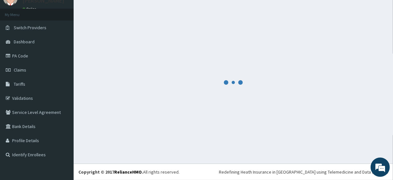
scroll to position [28, 0]
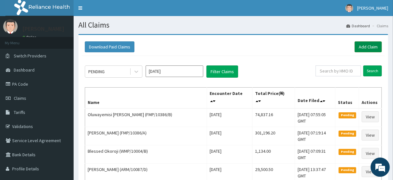
click at [369, 50] on link "Add Claim" at bounding box center [368, 46] width 27 height 11
click at [373, 52] on link "Add Claim" at bounding box center [368, 46] width 27 height 11
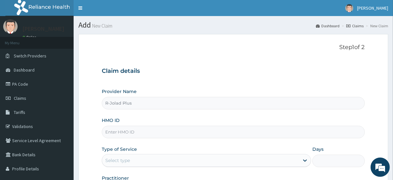
click at [119, 134] on input "HMO ID" at bounding box center [233, 132] width 263 height 12
paste input "FCL/10141/A"
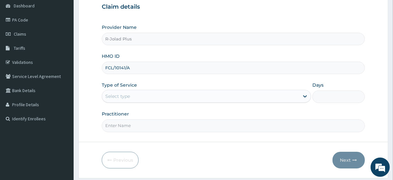
scroll to position [83, 0]
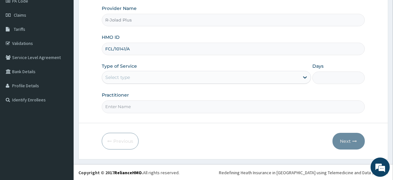
type input "FCL/10141/A"
click at [123, 78] on div "Select type" at bounding box center [117, 77] width 25 height 6
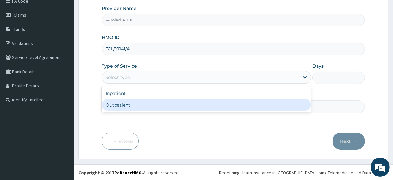
click at [127, 103] on div "Outpatient" at bounding box center [206, 105] width 209 height 12
type input "1"
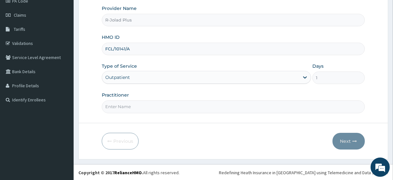
click at [127, 103] on input "Practitioner" at bounding box center [233, 106] width 263 height 12
type input "[PERSON_NAME]"
click at [339, 135] on button "Next" at bounding box center [349, 141] width 32 height 17
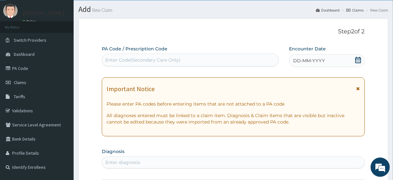
scroll to position [0, 0]
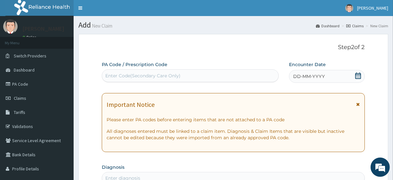
click at [115, 75] on div "Enter Code(Secondary Care Only)" at bounding box center [142, 75] width 75 height 6
paste input "PA/88268F"
type input "PA/88268F"
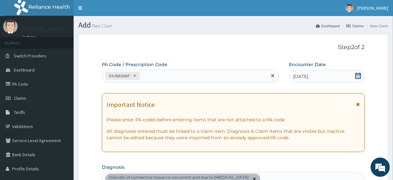
click at [178, 79] on div "PA/88268F" at bounding box center [184, 75] width 165 height 11
paste input "PA/2B3F0B"
type input "PA/2B3F0B"
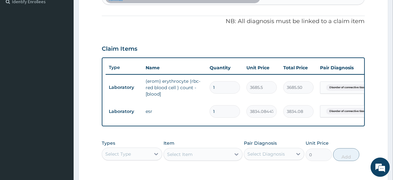
scroll to position [181, 0]
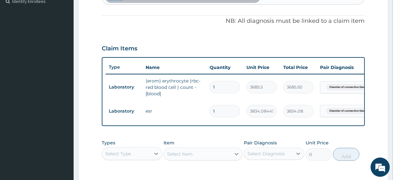
click at [137, 149] on div "Types Select Type" at bounding box center [132, 149] width 61 height 21
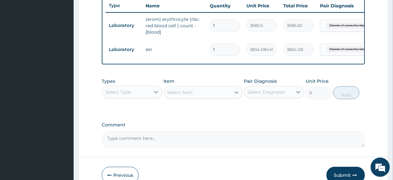
scroll to position [250, 0]
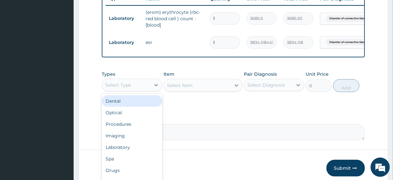
click at [139, 83] on div "Select Type" at bounding box center [126, 85] width 48 height 10
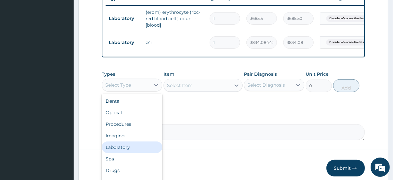
click at [131, 150] on div "Laboratory" at bounding box center [132, 147] width 61 height 12
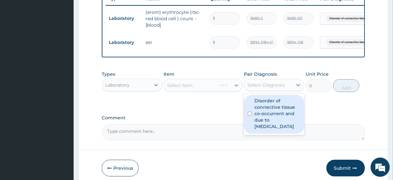
click at [269, 88] on div "Select Diagnosis" at bounding box center [266, 85] width 37 height 6
click at [273, 112] on label "Disorder of connective tissue co-occurrent and due to systemic disease" at bounding box center [278, 113] width 46 height 32
checkbox input "true"
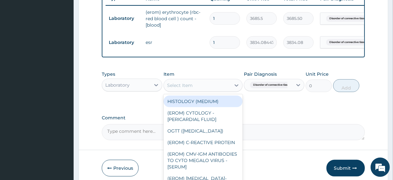
click at [197, 88] on div "Select Item" at bounding box center [197, 85] width 67 height 10
paste input "URINALYSIS"
type input "URINALYSIS"
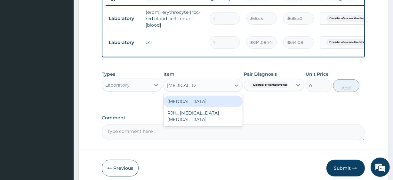
click at [204, 104] on div "URINALYSIS" at bounding box center [203, 101] width 79 height 12
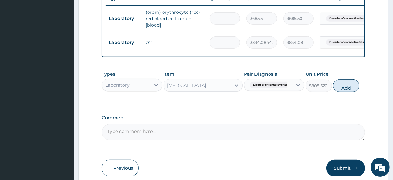
click at [349, 91] on button "Add" at bounding box center [346, 85] width 26 height 13
type input "0"
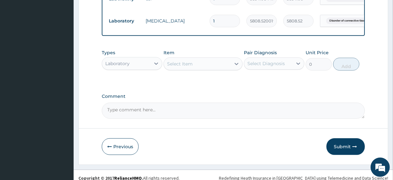
scroll to position [294, 0]
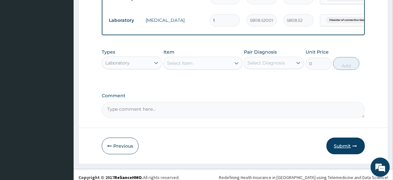
click at [333, 152] on button "Submit" at bounding box center [346, 145] width 38 height 17
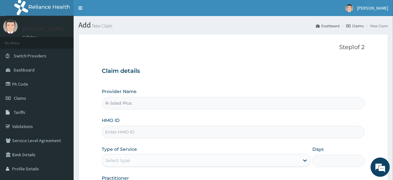
click at [147, 134] on input "HMO ID" at bounding box center [233, 132] width 263 height 12
paste input "[PERSON_NAME]/10115/D"
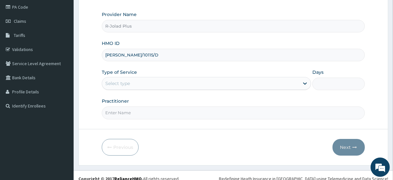
scroll to position [77, 0]
type input "[PERSON_NAME]/10115/D"
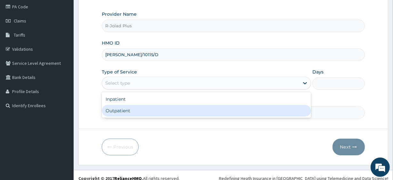
drag, startPoint x: 129, startPoint y: 86, endPoint x: 140, endPoint y: 117, distance: 33.6
click at [140, 117] on div "Provider Name R-Jolad Plus HMO ID [PERSON_NAME]/10115/D Type of Service option …" at bounding box center [233, 65] width 263 height 108
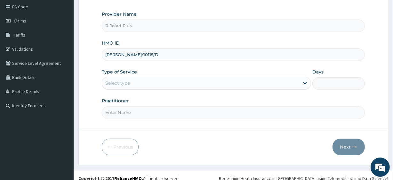
drag, startPoint x: 140, startPoint y: 117, endPoint x: 138, endPoint y: 93, distance: 24.5
click at [138, 93] on div "Provider Name R-Jolad Plus HMO ID [PERSON_NAME]/10115/D Type of Service Select …" at bounding box center [233, 65] width 263 height 108
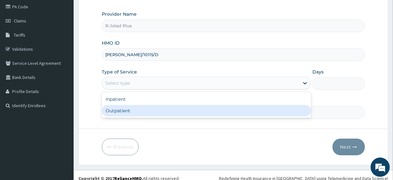
drag, startPoint x: 117, startPoint y: 81, endPoint x: 128, endPoint y: 111, distance: 31.7
click at [128, 89] on div "option Outpatient focused, 2 of 2. 2 results available. Use Up and Down to choo…" at bounding box center [206, 83] width 209 height 13
click at [128, 111] on div "Outpatient" at bounding box center [206, 111] width 209 height 12
type input "1"
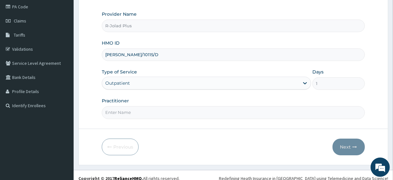
click at [128, 111] on input "Practitioner" at bounding box center [233, 112] width 263 height 12
drag, startPoint x: 128, startPoint y: 111, endPoint x: 137, endPoint y: 87, distance: 25.8
click at [137, 87] on div "Provider Name R-Jolad Plus HMO ID [PERSON_NAME]/10115/D Type of Service Outpati…" at bounding box center [233, 65] width 263 height 108
type input "[PERSON_NAME]"
click at [337, 147] on button "Next" at bounding box center [349, 146] width 32 height 17
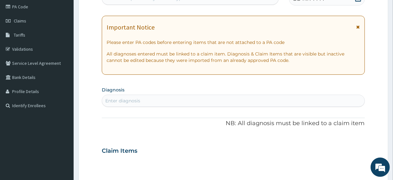
scroll to position [0, 0]
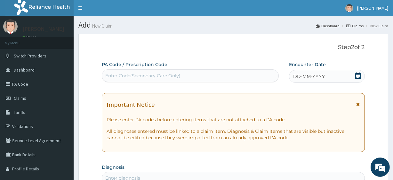
click at [132, 78] on div "Enter Code(Secondary Care Only)" at bounding box center [142, 75] width 75 height 6
paste input "PA/E65FAD PA/75EDE3"
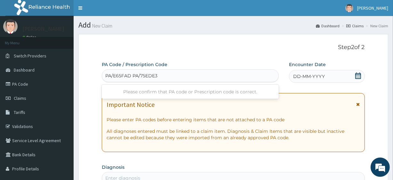
type input "PA/E65FAD"
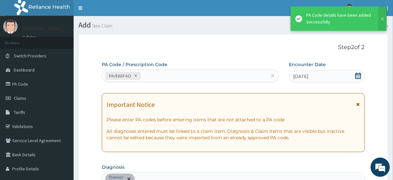
click at [149, 83] on div "PA Code / Prescription Code PA/E65FAD" at bounding box center [190, 71] width 177 height 21
click at [149, 78] on div "PA/E65FAD" at bounding box center [184, 75] width 165 height 11
paste input "PA/75EDE3"
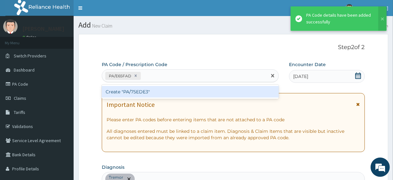
type input "PA/75EDE3"
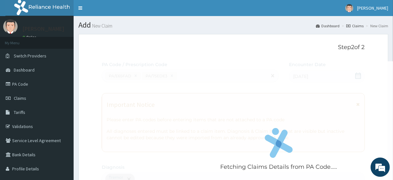
scroll to position [199, 0]
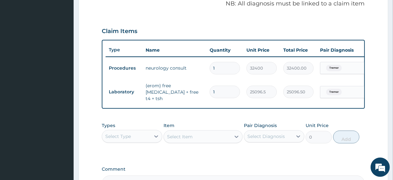
click at [140, 136] on div "Select Type" at bounding box center [126, 136] width 48 height 10
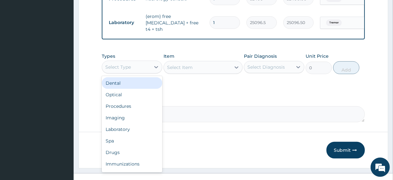
scroll to position [270, 0]
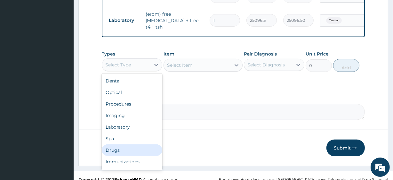
click at [125, 155] on div "Drugs" at bounding box center [132, 150] width 61 height 12
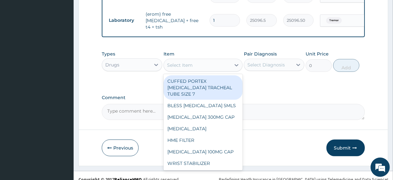
click at [215, 63] on div "Select Item" at bounding box center [197, 65] width 67 height 10
paste input "FBC - ([MEDICAL_DATA] with platelet and [MEDICAL_DATA]) plus"
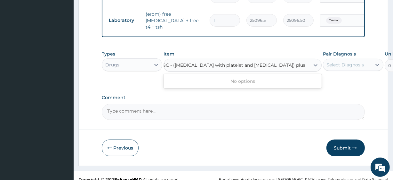
type input "FBC - ([MEDICAL_DATA] with platelet and [MEDICAL_DATA]) plus"
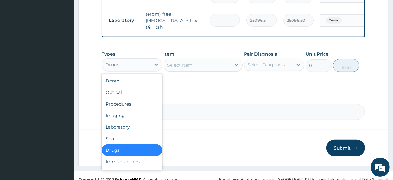
scroll to position [0, 0]
click at [144, 59] on div "Drugs" at bounding box center [132, 64] width 61 height 13
click at [136, 125] on div "Laboratory" at bounding box center [132, 127] width 61 height 12
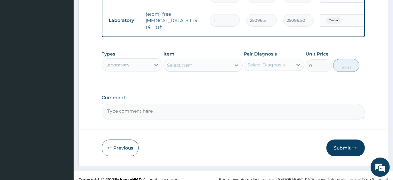
click at [181, 70] on div "Select Item" at bounding box center [197, 65] width 67 height 10
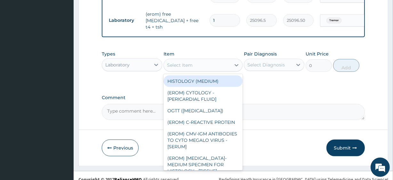
paste input "FBC - ([MEDICAL_DATA] with platelet and [MEDICAL_DATA]) plus"
type input "FBC - ([MEDICAL_DATA] with platelet and [MEDICAL_DATA]) plus"
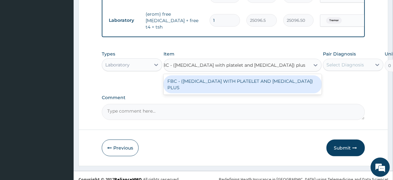
click at [193, 78] on div "FBC - ([MEDICAL_DATA] WITH PLATELET AND [MEDICAL_DATA]) PLUS" at bounding box center [243, 84] width 158 height 18
type input "8505"
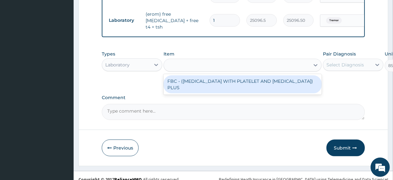
scroll to position [0, 1]
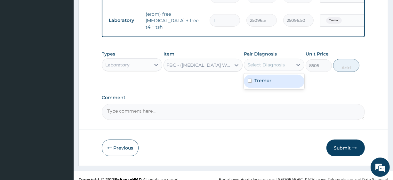
click at [284, 66] on div "Select Diagnosis" at bounding box center [266, 64] width 37 height 6
click at [285, 77] on div "Tremor" at bounding box center [274, 81] width 61 height 13
checkbox input "true"
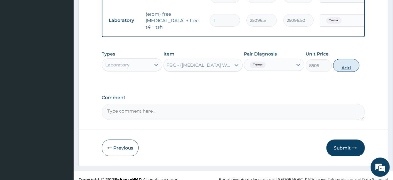
click at [337, 70] on button "Add" at bounding box center [346, 65] width 26 height 13
type input "0"
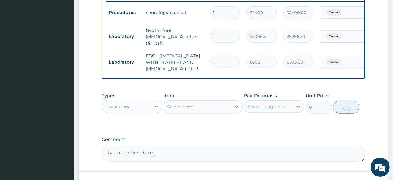
scroll to position [252, 0]
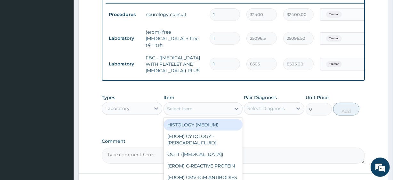
click at [183, 114] on div "Select Item" at bounding box center [197, 108] width 67 height 10
paste input "FBC - ([MEDICAL_DATA] with platelet and [MEDICAL_DATA]) plus"
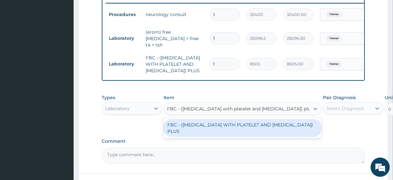
scroll to position [0, 8]
type input "FBC - ([MEDICAL_DATA] with platelet and [MEDICAL_DATA]) plus"
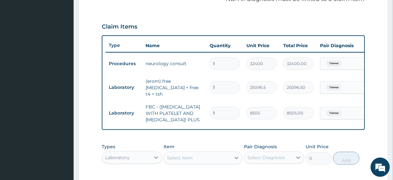
scroll to position [310, 0]
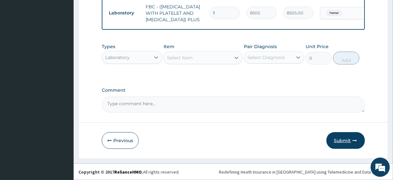
click at [346, 138] on button "Submit" at bounding box center [346, 140] width 38 height 17
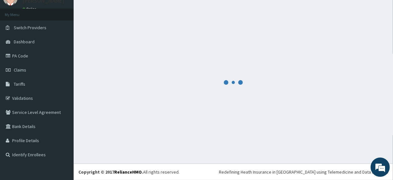
scroll to position [28, 0]
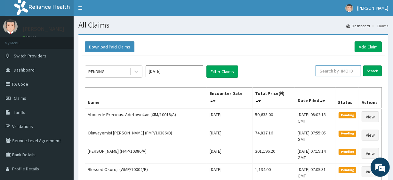
click at [331, 73] on input "text" at bounding box center [338, 70] width 45 height 11
paste input "XIM/10018/A"
type input "XIM/10018/A"
click at [380, 68] on input "Search" at bounding box center [373, 70] width 19 height 11
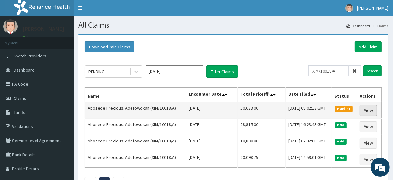
click at [375, 108] on link "View" at bounding box center [368, 110] width 17 height 11
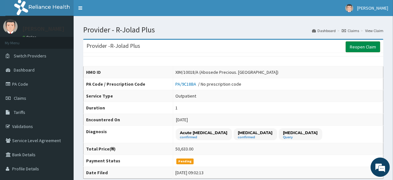
click at [365, 47] on link "Reopen Claim" at bounding box center [363, 46] width 35 height 11
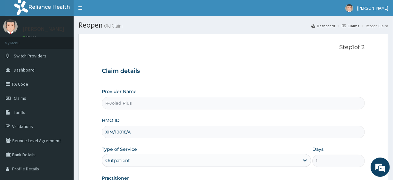
scroll to position [83, 0]
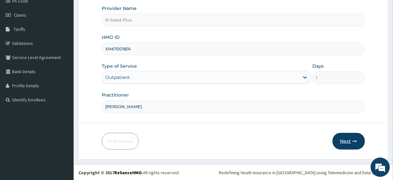
click at [334, 140] on button "Next" at bounding box center [349, 141] width 32 height 17
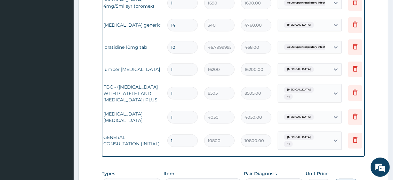
scroll to position [0, 45]
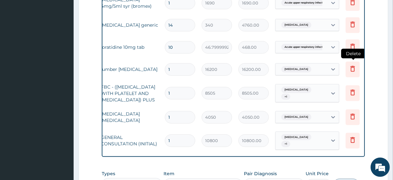
click at [349, 67] on icon at bounding box center [353, 69] width 8 height 8
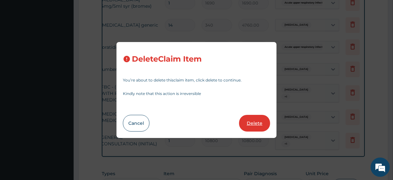
click at [242, 119] on button "Delete" at bounding box center [254, 123] width 31 height 17
type input "8505"
type input "8505.00"
type input "4050"
type input "4050.00"
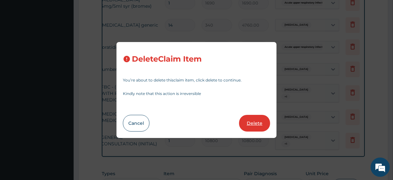
type input "10800"
type input "10800.00"
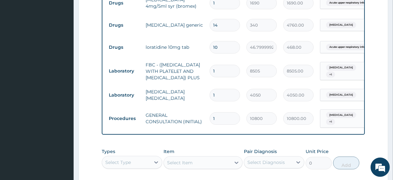
scroll to position [389, 0]
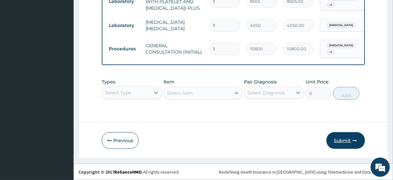
click at [334, 139] on button "Submit" at bounding box center [346, 140] width 38 height 17
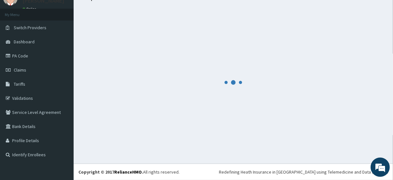
scroll to position [28, 0]
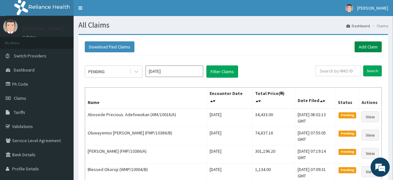
click at [368, 45] on link "Add Claim" at bounding box center [368, 46] width 27 height 11
click at [378, 44] on link "Add Claim" at bounding box center [368, 46] width 27 height 11
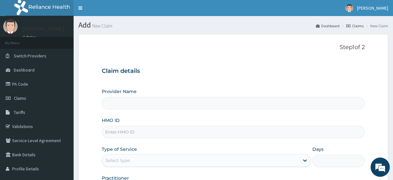
type input "R-Jolad Plus"
click at [131, 134] on input "HMO ID" at bounding box center [233, 132] width 263 height 12
paste input "[DEMOGRAPHIC_DATA]/10458/B"
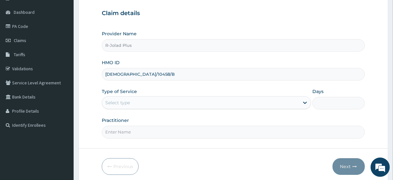
scroll to position [83, 0]
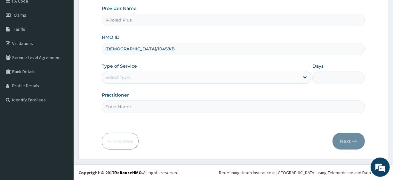
type input "[DEMOGRAPHIC_DATA]/10458/B"
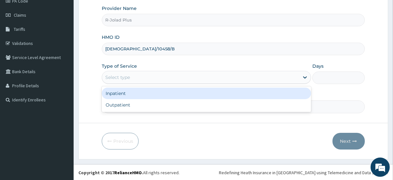
click at [130, 77] on div "Select type" at bounding box center [200, 77] width 197 height 10
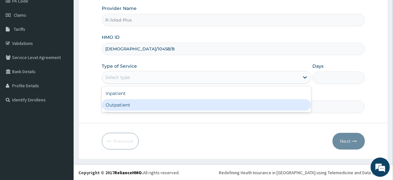
click at [133, 106] on div "Outpatient" at bounding box center [206, 105] width 209 height 12
type input "1"
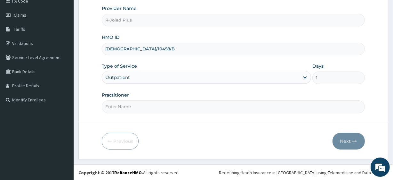
click at [133, 106] on input "Practitioner" at bounding box center [233, 106] width 263 height 12
type input "[PERSON_NAME]"
click at [352, 146] on button "Next" at bounding box center [349, 141] width 32 height 17
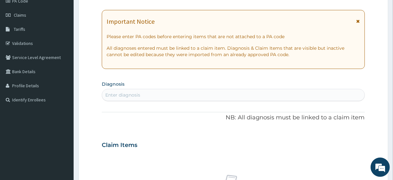
click at [144, 93] on div "Enter diagnosis" at bounding box center [233, 95] width 262 height 10
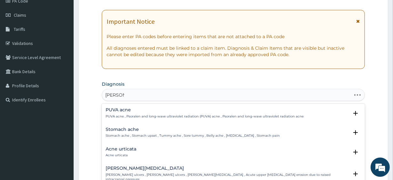
type input "ac upp res"
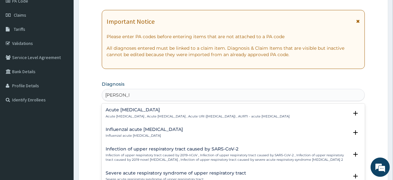
click at [139, 112] on h4 "Acute [MEDICAL_DATA]" at bounding box center [198, 109] width 184 height 5
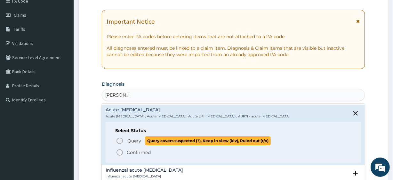
click at [150, 143] on span "Query covers suspected (?), Keep in view (kiv), Ruled out (r/o)" at bounding box center [208, 140] width 126 height 9
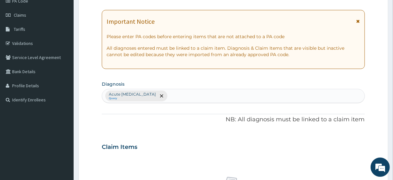
click at [213, 96] on div "Acute upper respiratory infection Query" at bounding box center [233, 95] width 262 height 13
type input "mala"
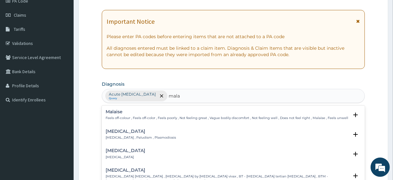
click at [126, 134] on div "Malaria Malaria , Paludism , Plasmodiosis" at bounding box center [141, 134] width 70 height 11
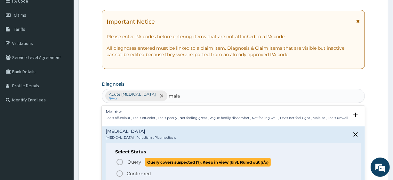
click at [131, 160] on span "Query" at bounding box center [134, 162] width 14 height 6
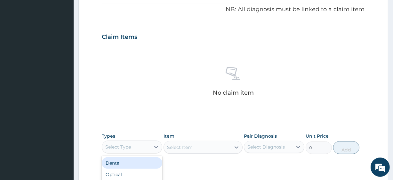
click at [136, 142] on div "Select Type" at bounding box center [126, 147] width 48 height 10
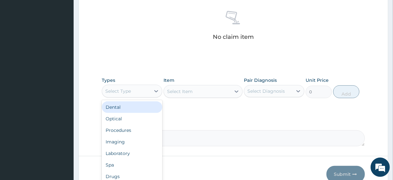
scroll to position [250, 0]
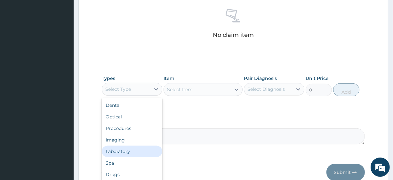
click at [135, 151] on div "Laboratory" at bounding box center [132, 151] width 61 height 12
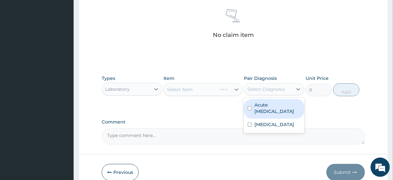
click at [269, 92] on div "Select Diagnosis" at bounding box center [268, 89] width 48 height 10
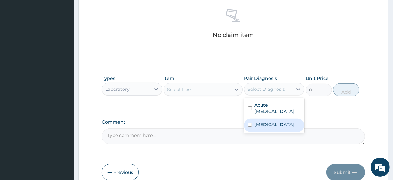
click at [276, 123] on div "[MEDICAL_DATA]" at bounding box center [274, 125] width 61 height 13
checkbox input "true"
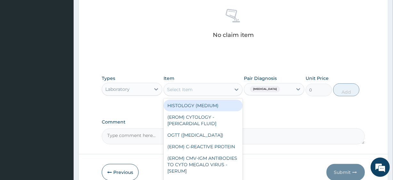
click at [210, 93] on div "Select Item" at bounding box center [197, 89] width 67 height 10
paste input "Malaria Microscopy AMOXICILLIN CLAVULANIC ACID 1000MG TAB PARACETAMOL 500MG TAB…"
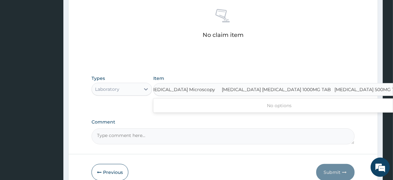
scroll to position [0, 3]
type input "Malaria Microscopy"
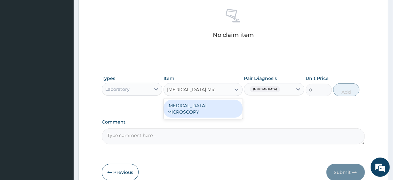
scroll to position [0, 0]
click at [225, 106] on div "MALARIA MICROSCOPY" at bounding box center [203, 109] width 79 height 18
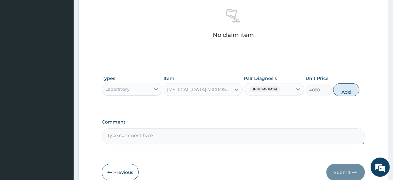
click at [347, 86] on button "Add" at bounding box center [346, 89] width 26 height 13
type input "0"
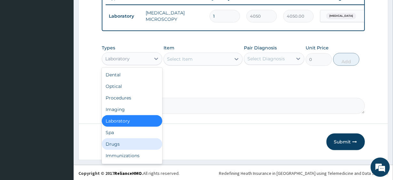
drag, startPoint x: 135, startPoint y: 62, endPoint x: 115, endPoint y: 153, distance: 92.7
click at [115, 65] on div "option Laboratory, selected. option Drugs focused, 7 of 10. 10 results availabl…" at bounding box center [132, 58] width 61 height 13
click at [115, 150] on div "Drugs" at bounding box center [132, 144] width 61 height 12
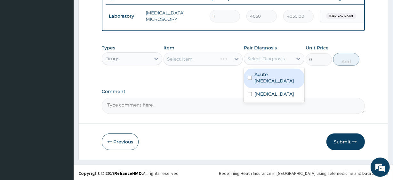
click at [272, 64] on div "Select Diagnosis" at bounding box center [268, 58] width 48 height 10
click at [208, 58] on div "Select Item" at bounding box center [197, 59] width 67 height 10
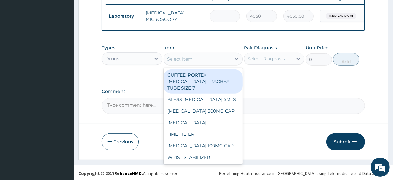
paste input "AMOXICILLIN CLAVULANIC ACID 1000MG TAB PARACETAMOL 500MG TAB x 1000"
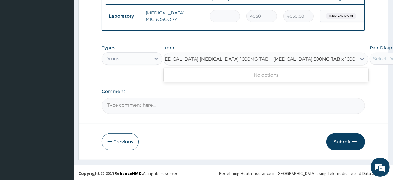
type input "AMOXICILLIN CLAVULANIC ACID 1000MG TAB"
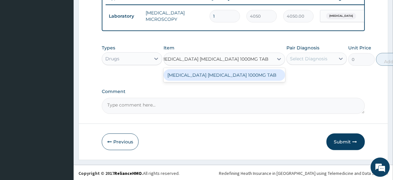
click at [212, 77] on div "AMOXICILLIN CLAVULANIC ACID 1000MG TAB" at bounding box center [225, 75] width 122 height 12
type input "642.8599853515625"
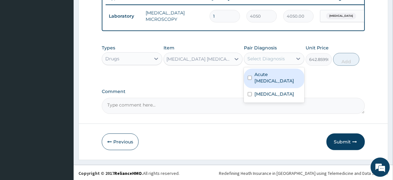
click at [274, 62] on div "Select Diagnosis" at bounding box center [266, 58] width 37 height 6
click at [276, 84] on label "Acute [MEDICAL_DATA]" at bounding box center [278, 77] width 46 height 13
checkbox input "true"
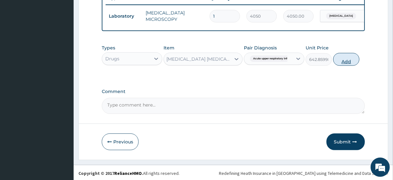
click at [346, 66] on button "Add" at bounding box center [346, 59] width 26 height 13
type input "0"
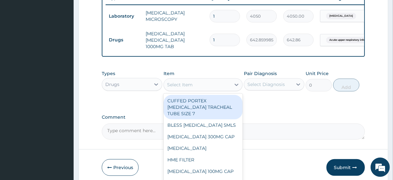
click at [200, 87] on div "Select Item" at bounding box center [197, 84] width 67 height 10
paste input "PARACETAMOL 500MG TAB x 1000"
type input "PARACETAMOL 500MG TAB x 1000"
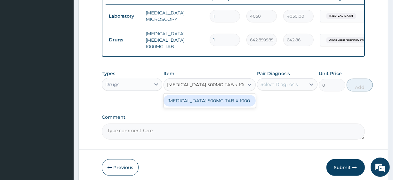
scroll to position [0, 8]
click at [199, 103] on div "PARACETAMOL 500MG TAB X 1000" at bounding box center [210, 101] width 92 height 12
type input "28"
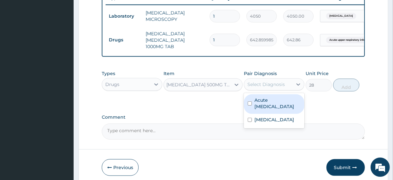
click at [272, 89] on div "Select Diagnosis" at bounding box center [268, 84] width 48 height 10
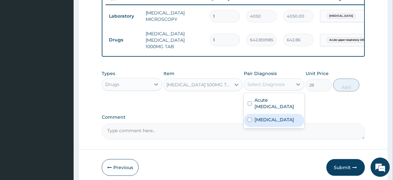
click at [268, 121] on label "[MEDICAL_DATA]" at bounding box center [275, 119] width 40 height 6
checkbox input "true"
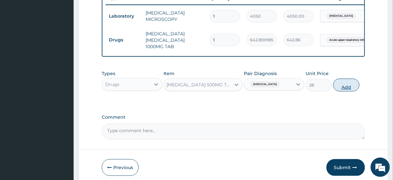
click at [343, 91] on button "Add" at bounding box center [346, 84] width 26 height 13
type input "0"
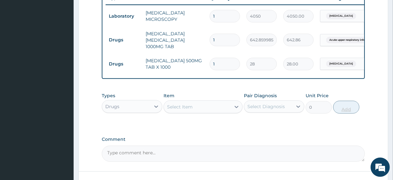
scroll to position [0, 0]
click at [225, 37] on input "1" at bounding box center [225, 40] width 30 height 12
type input "10"
type input "6428.60"
type input "10"
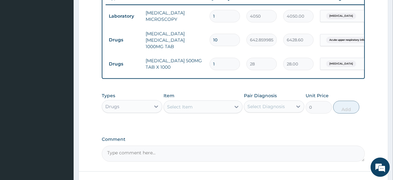
click at [228, 59] on input "1" at bounding box center [225, 64] width 30 height 12
type input "18"
type input "504.00"
type input "18"
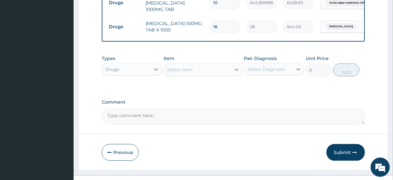
scroll to position [304, 0]
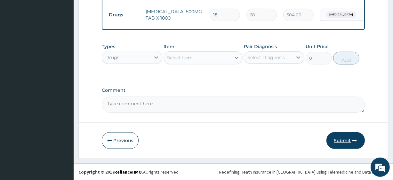
click at [345, 135] on button "Submit" at bounding box center [346, 140] width 38 height 17
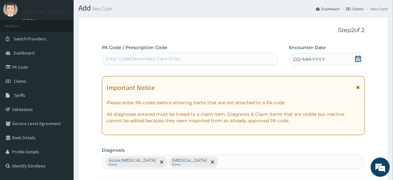
scroll to position [0, 0]
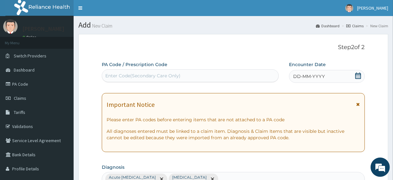
click at [358, 73] on icon at bounding box center [359, 75] width 6 height 6
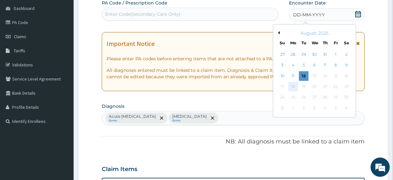
scroll to position [62, 0]
click at [289, 76] on div "11" at bounding box center [294, 76] width 10 height 10
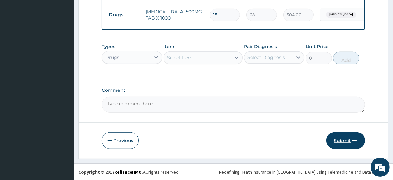
click at [357, 141] on icon "button" at bounding box center [355, 140] width 4 height 4
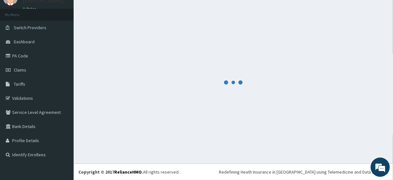
scroll to position [28, 0]
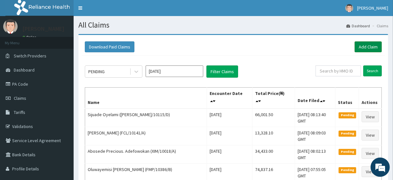
click at [372, 50] on link "Add Claim" at bounding box center [368, 46] width 27 height 11
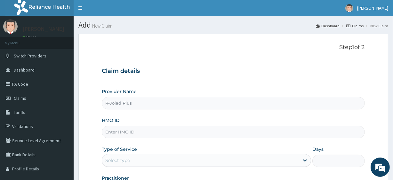
click at [152, 129] on input "HMO ID" at bounding box center [233, 132] width 263 height 12
paste input "HAV/10016/A"
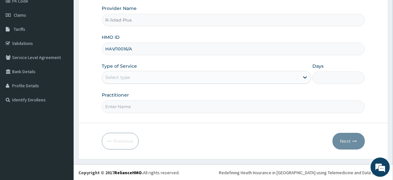
type input "HAV/10016/A"
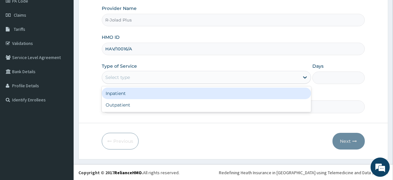
click at [133, 77] on div "Select type" at bounding box center [200, 77] width 197 height 10
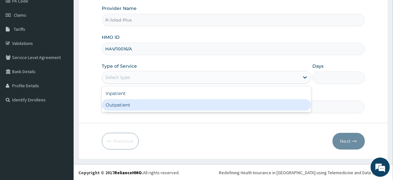
click at [130, 106] on div "Outpatient" at bounding box center [206, 105] width 209 height 12
type input "1"
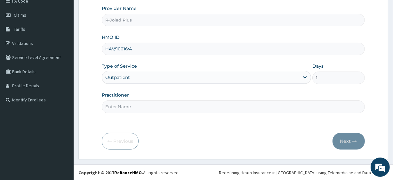
click at [130, 106] on input "Practitioner" at bounding box center [233, 106] width 263 height 12
drag, startPoint x: 130, startPoint y: 106, endPoint x: 139, endPoint y: 82, distance: 26.2
click at [139, 82] on div "Provider Name R-Jolad Plus HMO ID HAV/10016/A Type of Service Outpatient Days 1…" at bounding box center [233, 59] width 263 height 108
type input "[PERSON_NAME]"
click at [340, 143] on button "Next" at bounding box center [349, 141] width 32 height 17
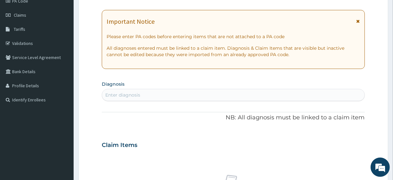
scroll to position [0, 0]
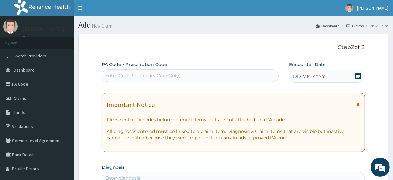
click at [156, 77] on div "Enter Code(Secondary Care Only)" at bounding box center [142, 75] width 75 height 6
paste input "PA/C7D056"
type input "PA/C7D056"
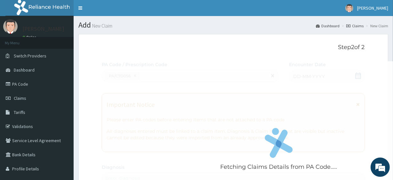
scroll to position [199, 0]
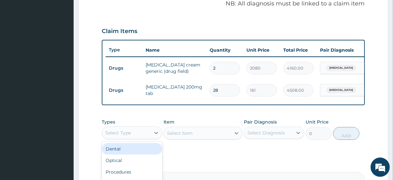
click at [133, 139] on div "Select Type" at bounding box center [132, 132] width 61 height 13
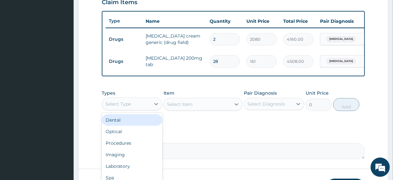
scroll to position [229, 0]
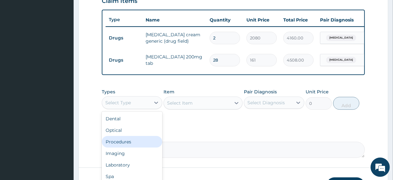
click at [132, 147] on div "Procedures" at bounding box center [132, 142] width 61 height 12
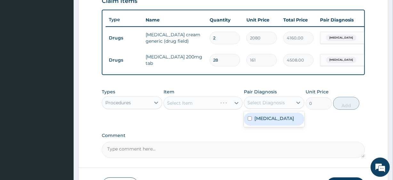
drag, startPoint x: 274, startPoint y: 105, endPoint x: 273, endPoint y: 125, distance: 19.6
click at [273, 109] on div "option Cutaneous mucormycosis focused, 1 of 1. 1 result available. Use Up and D…" at bounding box center [274, 102] width 61 height 12
click at [273, 121] on label "Cutaneous mucormycosis" at bounding box center [275, 118] width 40 height 6
checkbox input "true"
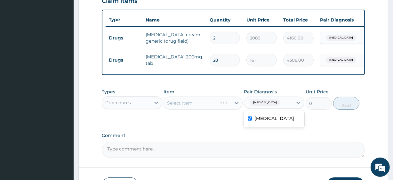
click at [192, 106] on div "Select Item" at bounding box center [203, 102] width 79 height 13
click at [192, 106] on div "Select Item" at bounding box center [180, 103] width 26 height 6
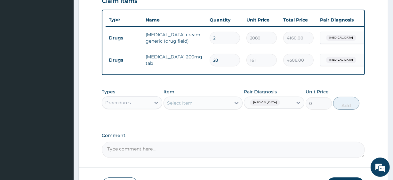
click at [192, 106] on div "Select Item" at bounding box center [180, 103] width 26 height 6
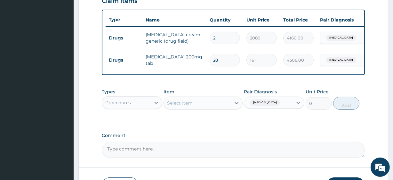
click at [192, 106] on div "Select Item" at bounding box center [180, 103] width 26 height 6
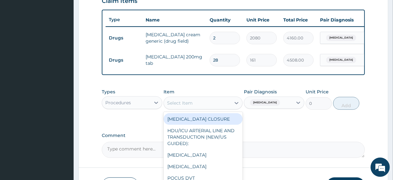
click at [192, 106] on div "Select Item" at bounding box center [180, 103] width 26 height 6
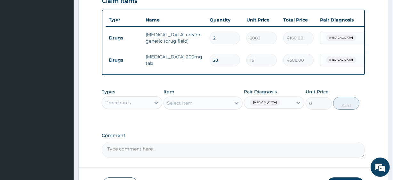
click at [192, 106] on div "Select Item" at bounding box center [180, 103] width 26 height 6
paste input "General Consultation (initial)"
type input "General Consultation (initial)"
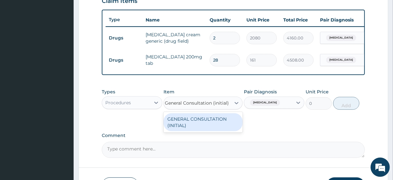
click at [198, 127] on div "GENERAL CONSULTATION (INITIAL)" at bounding box center [203, 122] width 79 height 18
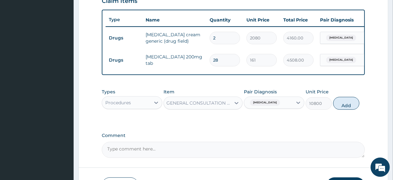
scroll to position [0, 1]
click at [337, 107] on button "Add" at bounding box center [346, 103] width 26 height 13
type input "0"
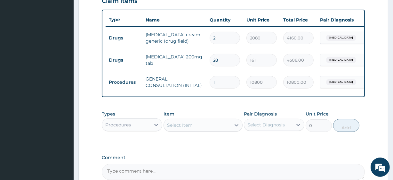
scroll to position [300, 0]
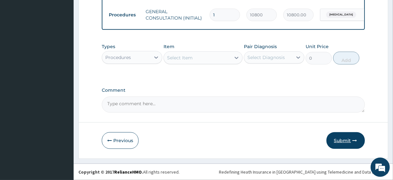
click at [352, 144] on button "Submit" at bounding box center [346, 140] width 38 height 17
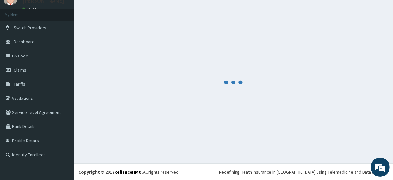
scroll to position [28, 0]
click at [209, 179] on footer "Redefining Heath Insurance in Africa using Telemedicine and Data Science! Copyr…" at bounding box center [234, 171] width 320 height 16
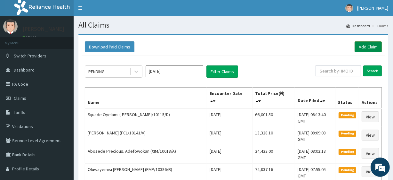
click at [373, 46] on link "Add Claim" at bounding box center [368, 46] width 27 height 11
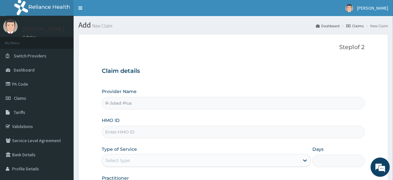
click at [158, 129] on input "HMO ID" at bounding box center [233, 132] width 263 height 12
paste input "BWI/10007/A"
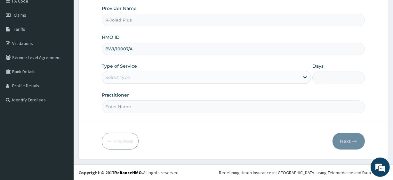
type input "BWI/10007/A"
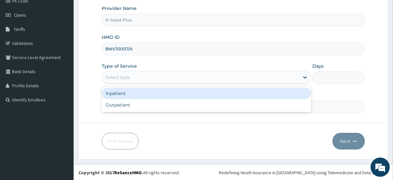
drag, startPoint x: 133, startPoint y: 77, endPoint x: 129, endPoint y: 106, distance: 29.8
click at [129, 84] on div "option Inpatient focused, 1 of 2. 2 results available. Use Up and Down to choos…" at bounding box center [206, 77] width 209 height 13
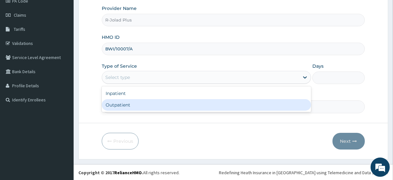
click at [129, 106] on div "Outpatient" at bounding box center [206, 105] width 209 height 12
type input "1"
click at [129, 106] on input "Practitioner" at bounding box center [233, 106] width 263 height 12
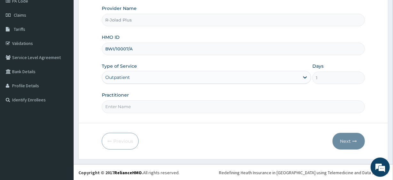
drag, startPoint x: 129, startPoint y: 106, endPoint x: 149, endPoint y: 80, distance: 32.9
click at [149, 80] on div "Provider Name R-Jolad Plus HMO ID BWI/10007/A Type of Service Outpatient Days 1…" at bounding box center [233, 59] width 263 height 108
type input "[PERSON_NAME]"
click at [353, 136] on button "Next" at bounding box center [349, 141] width 32 height 17
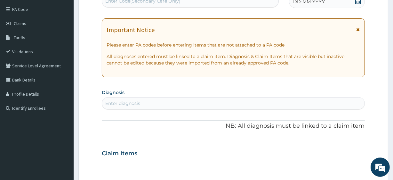
scroll to position [0, 0]
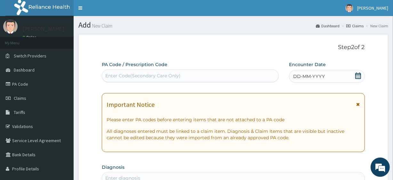
click at [134, 77] on div "Enter Code(Secondary Care Only)" at bounding box center [142, 75] width 75 height 6
paste input "PA/1AD881"
type input "PA/1AD881"
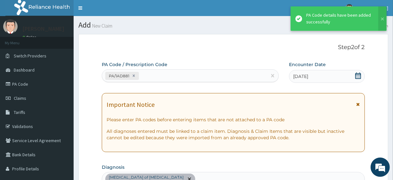
scroll to position [176, 0]
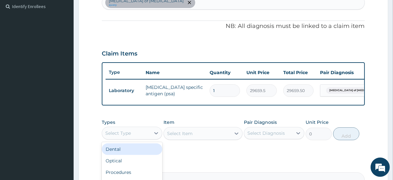
click at [149, 133] on div "Select Type" at bounding box center [126, 133] width 48 height 10
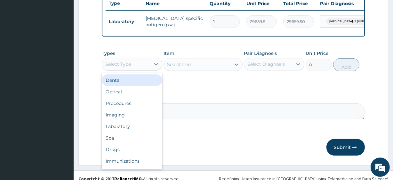
scroll to position [246, 0]
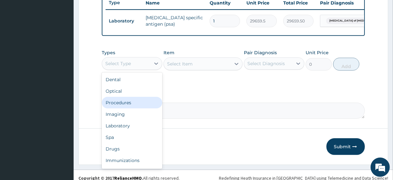
click at [130, 108] on div "Procedures" at bounding box center [132, 103] width 61 height 12
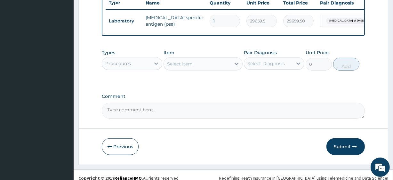
click at [211, 69] on div "Select Item" at bounding box center [197, 64] width 67 height 10
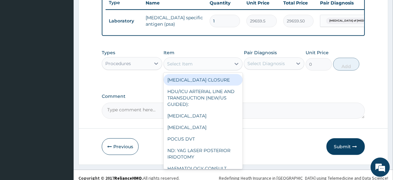
paste input "General Consultation (follow-up payment)"
type input "General Consultation (follow-up payment)"
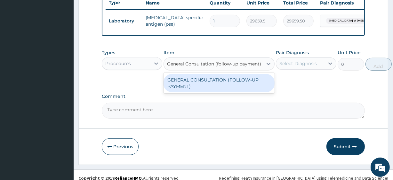
scroll to position [0, 8]
click at [219, 79] on div "GENERAL CONSULTATION (FOLLOW-UP PAYMENT)" at bounding box center [219, 83] width 111 height 18
type input "5400"
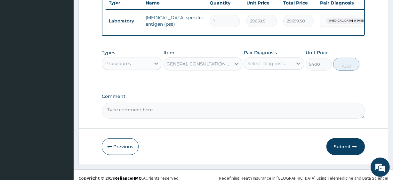
scroll to position [0, 1]
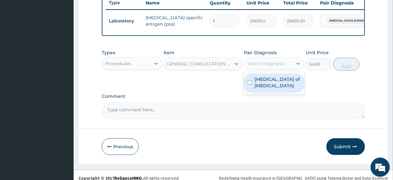
click at [283, 65] on div "Select Diagnosis" at bounding box center [266, 63] width 37 height 6
click at [280, 83] on label "[MEDICAL_DATA] of [MEDICAL_DATA]" at bounding box center [278, 82] width 46 height 13
checkbox input "true"
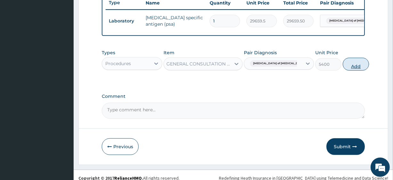
click at [353, 70] on button "Add" at bounding box center [356, 64] width 26 height 13
type input "0"
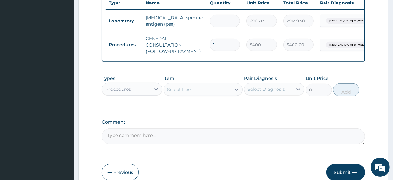
scroll to position [0, 0]
click at [272, 124] on label "Comment" at bounding box center [233, 121] width 263 height 5
click at [272, 128] on textarea "Comment" at bounding box center [233, 136] width 263 height 16
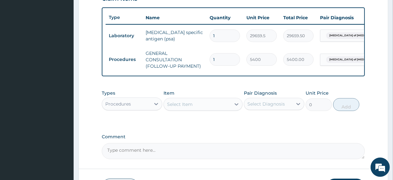
scroll to position [281, 0]
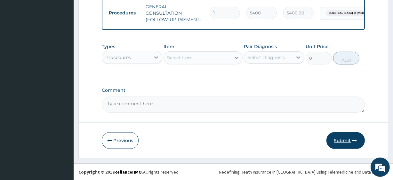
click at [337, 140] on button "Submit" at bounding box center [346, 140] width 38 height 17
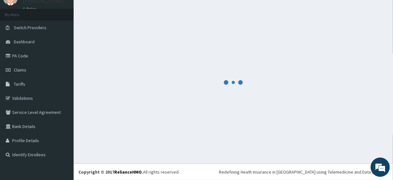
scroll to position [28, 0]
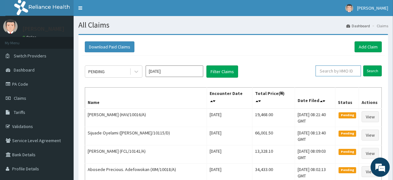
click at [338, 68] on input "text" at bounding box center [338, 70] width 45 height 11
paste input "HAV/10016/A"
type input "HAV/10016/A"
click at [373, 70] on input "Search" at bounding box center [373, 70] width 19 height 11
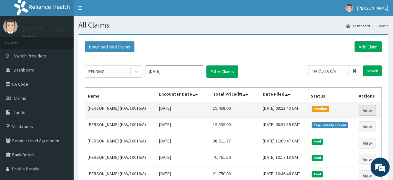
click at [370, 110] on link "View" at bounding box center [367, 110] width 17 height 11
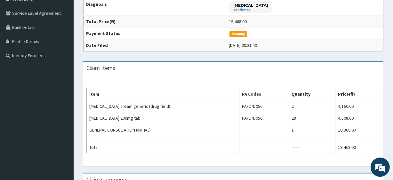
scroll to position [131, 0]
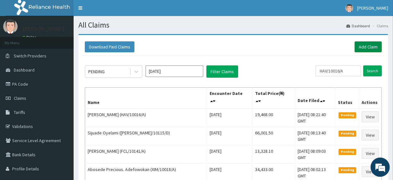
click at [358, 48] on link "Add Claim" at bounding box center [368, 46] width 27 height 11
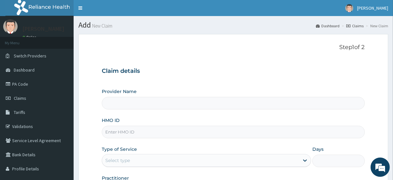
type input "R-Jolad Plus"
click at [139, 135] on input "HMO ID" at bounding box center [233, 132] width 263 height 12
paste input "WKP/10145/A"
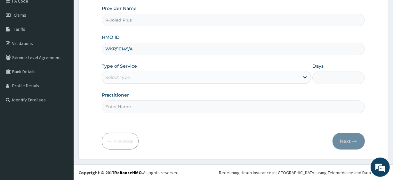
type input "WKP/10145/A"
click at [124, 78] on div "Select type" at bounding box center [117, 77] width 25 height 6
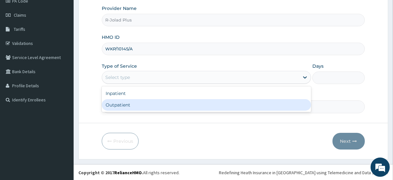
click at [138, 103] on div "Outpatient" at bounding box center [206, 105] width 209 height 12
type input "1"
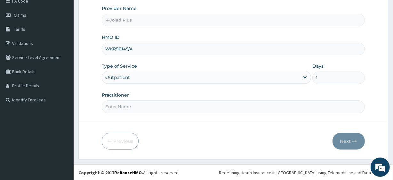
click at [138, 103] on input "Practitioner" at bounding box center [233, 106] width 263 height 12
type input "Dr Daniel"
click at [345, 137] on button "Next" at bounding box center [349, 141] width 32 height 17
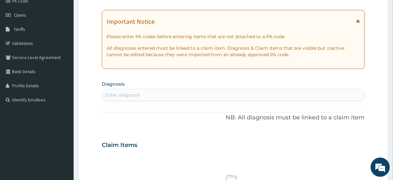
click at [147, 96] on div "Enter diagnosis" at bounding box center [233, 95] width 262 height 10
type input "fever"
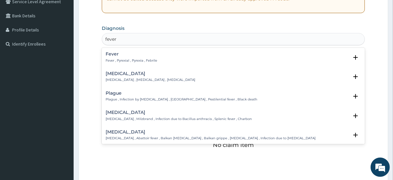
scroll to position [139, 0]
click at [112, 54] on h4 "Fever" at bounding box center [132, 53] width 52 height 5
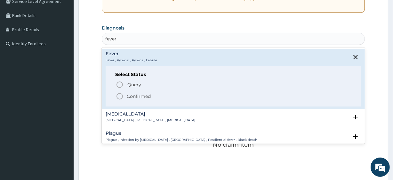
click at [124, 94] on span "Confirmed" at bounding box center [233, 96] width 235 height 8
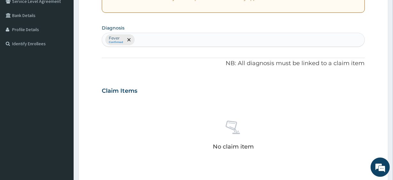
click at [184, 39] on div "Fever Confirmed" at bounding box center [233, 39] width 262 height 13
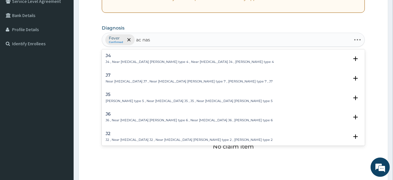
type input "ac naso"
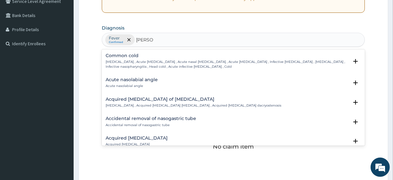
click at [152, 61] on p "Common cold , Acute coryza , Acute nasal catarrh , Acute rhinitis , Infective r…" at bounding box center [227, 64] width 243 height 9
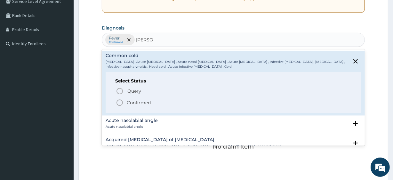
click at [151, 101] on p "Confirmed" at bounding box center [139, 102] width 24 height 6
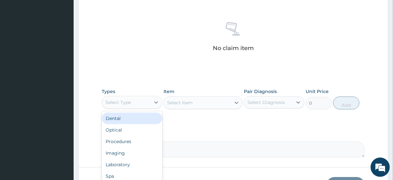
click at [130, 100] on div "Select Type" at bounding box center [118, 102] width 26 height 6
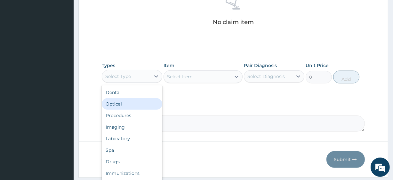
scroll to position [264, 0]
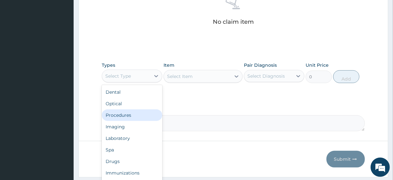
click at [125, 118] on div "Procedures" at bounding box center [132, 115] width 61 height 12
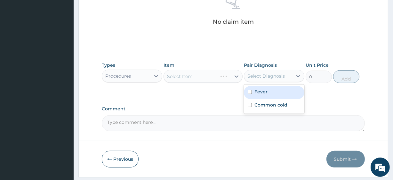
click at [261, 79] on div "Select Diagnosis" at bounding box center [268, 76] width 48 height 10
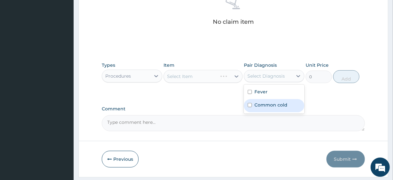
click at [270, 99] on div "Common cold" at bounding box center [274, 105] width 61 height 13
checkbox input "true"
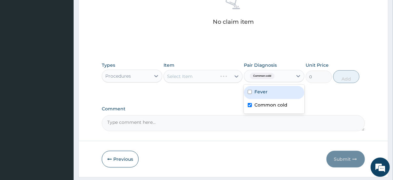
click at [266, 93] on label "Fever" at bounding box center [261, 91] width 13 height 6
checkbox input "true"
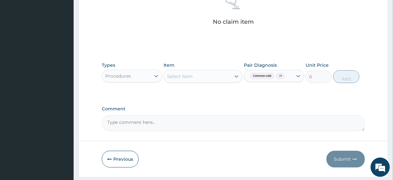
click at [189, 72] on div "Select Item" at bounding box center [197, 76] width 67 height 10
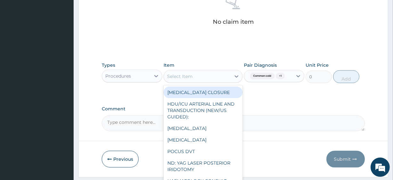
paste input "General Consultation (initial) FBC - (FULL BLOOD COUNT with platelet and red ce…"
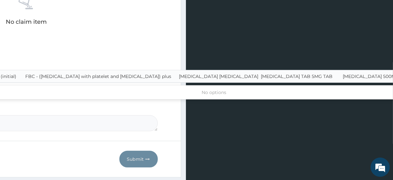
scroll to position [0, 3]
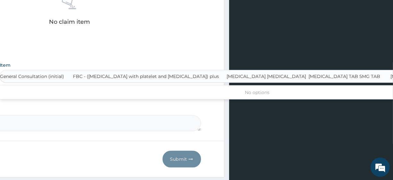
type input "General Consultation (initial)"
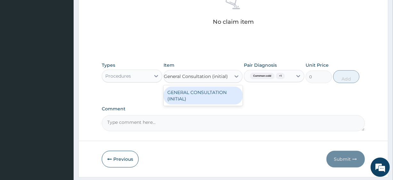
scroll to position [0, 0]
click at [201, 100] on div "GENERAL CONSULTATION (INITIAL)" at bounding box center [203, 95] width 79 height 18
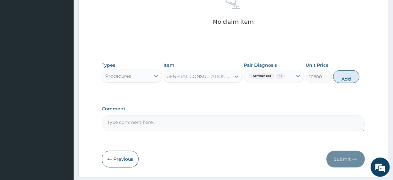
scroll to position [0, 1]
click at [344, 78] on button "Add" at bounding box center [346, 76] width 26 height 13
type input "0"
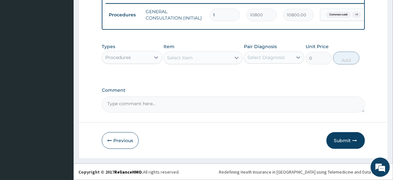
scroll to position [0, 0]
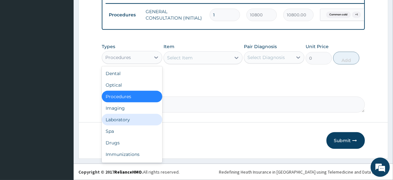
drag, startPoint x: 140, startPoint y: 57, endPoint x: 135, endPoint y: 121, distance: 63.9
click at [135, 64] on div "option Procedures, selected. option Laboratory focused, 5 of 10. 10 results ava…" at bounding box center [132, 57] width 61 height 13
click at [135, 121] on div "Laboratory" at bounding box center [132, 120] width 61 height 12
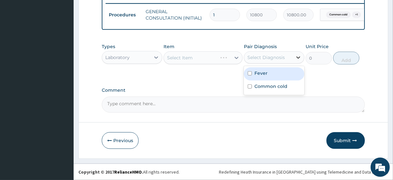
click at [293, 52] on div at bounding box center [299, 58] width 12 height 12
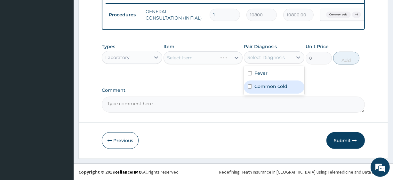
click at [256, 86] on label "Common cold" at bounding box center [271, 86] width 33 height 6
checkbox input "true"
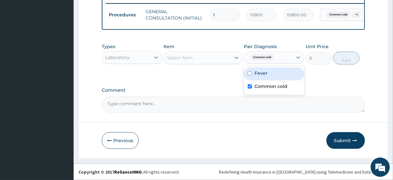
click at [264, 77] on div "Fever" at bounding box center [274, 73] width 61 height 13
checkbox input "true"
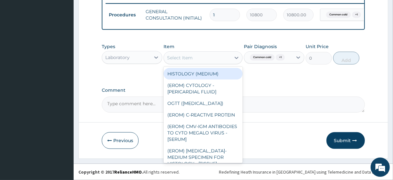
click at [200, 63] on div "Select Item" at bounding box center [197, 58] width 67 height 10
paste input "FBC - (FULL BLOOD COUNT with platelet and red cell indices) plus MALARIA PARASI…"
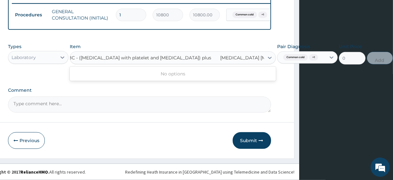
scroll to position [0, 94]
type input "FBC - (FULL BLOOD COUNT with platelet and red cell indices) plus"
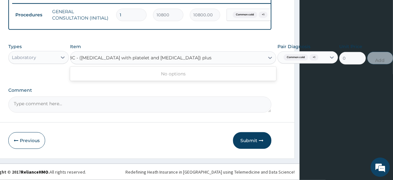
scroll to position [0, 46]
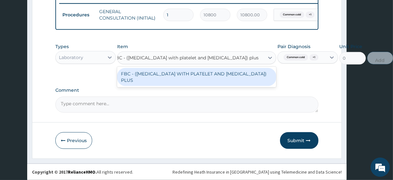
click at [203, 80] on div "FBC - (FULL BLOOD COUNT WITH PLATELET AND RED CELL INDICES) PLUS" at bounding box center [196, 77] width 159 height 18
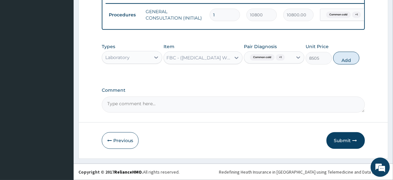
scroll to position [0, 0]
click at [340, 60] on button "Add" at bounding box center [346, 58] width 26 height 13
type input "0"
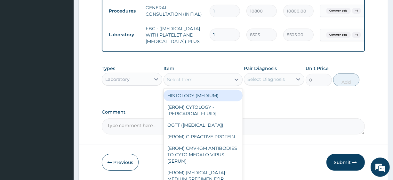
click at [190, 83] on div "Select Item" at bounding box center [180, 79] width 26 height 6
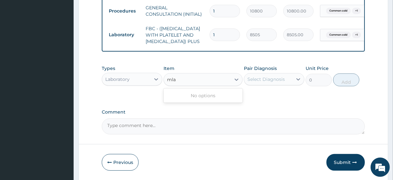
type input "mala"
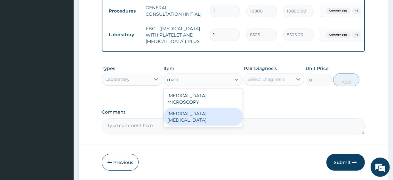
click at [191, 114] on div "MALARIA PARASITE" at bounding box center [203, 117] width 79 height 18
type input "4050"
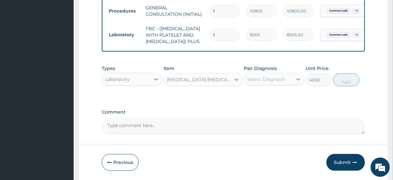
click at [286, 84] on div "Select Diagnosis" at bounding box center [268, 79] width 48 height 10
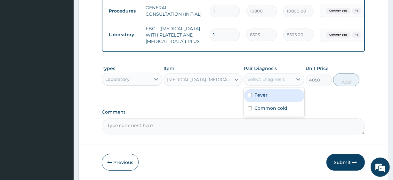
click at [286, 102] on div "Fever" at bounding box center [274, 95] width 61 height 13
checkbox input "true"
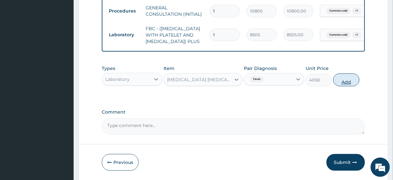
click at [355, 86] on button "Add" at bounding box center [346, 79] width 26 height 13
type input "0"
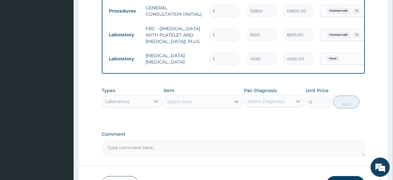
scroll to position [269, 0]
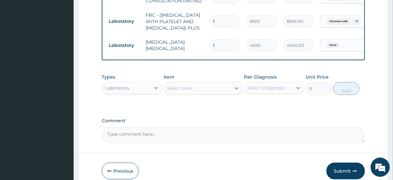
click at [134, 93] on div "Laboratory" at bounding box center [126, 88] width 48 height 10
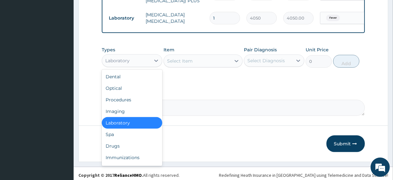
scroll to position [305, 0]
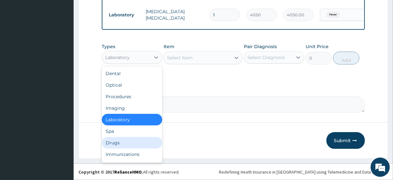
click at [115, 147] on div "Drugs" at bounding box center [132, 143] width 61 height 12
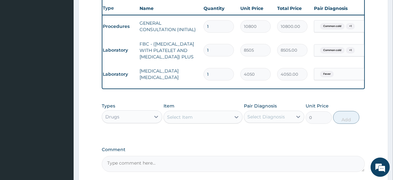
scroll to position [239, 0]
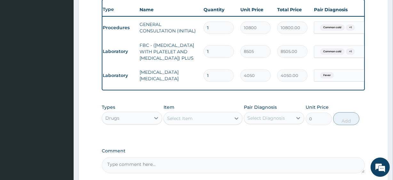
click at [197, 123] on div "Select Item" at bounding box center [197, 118] width 67 height 10
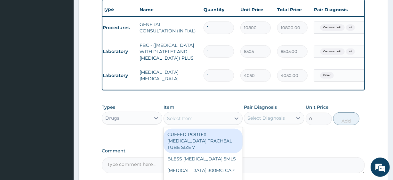
paste input "CETIRIZINE TAB 5MG TAB PARACETAMOL 500MG TAB x 1000 BROMHEXINE 4MG/5ML SYR (BRO…"
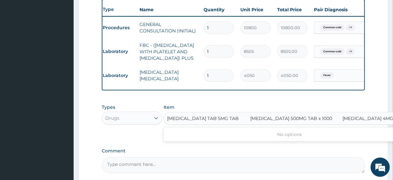
scroll to position [0, 10]
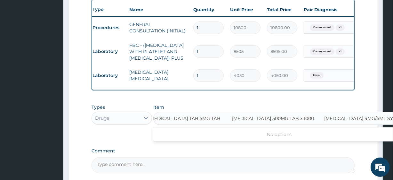
type input "CETIRIZINE TAB 5MG TAB"
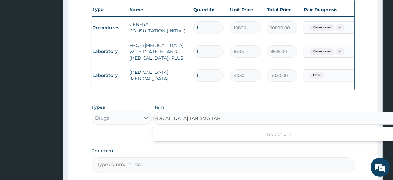
scroll to position [0, 0]
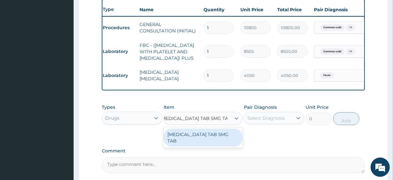
click at [203, 146] on div "CETIRIZINE TAB 5MG TAB" at bounding box center [203, 137] width 79 height 18
type input "111.5999984741211"
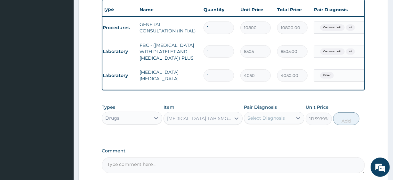
click at [372, 120] on form "Step 2 of 2 PA Code / Prescription Code Enter Code(Secondary Care Only) Encount…" at bounding box center [233, 7] width 310 height 424
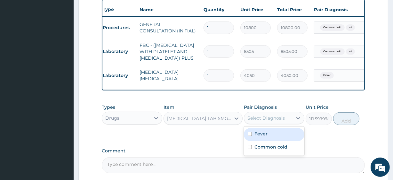
click at [270, 121] on div "Select Diagnosis" at bounding box center [266, 118] width 37 height 6
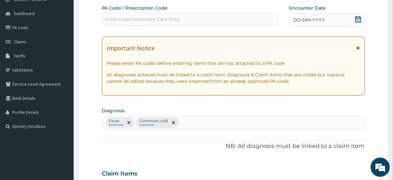
scroll to position [34, 0]
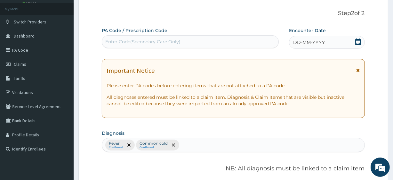
click at [206, 142] on div "Fever Confirmed Common cold Confirmed" at bounding box center [233, 144] width 262 height 13
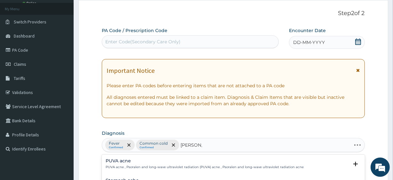
type input "ac upp res"
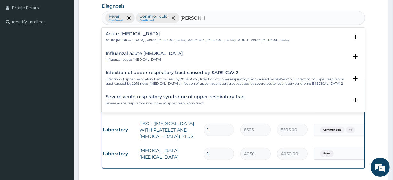
scroll to position [160, 0]
click at [132, 43] on p "Acute upper respiratory infection , Acute upper respiratory tract infection , A…" at bounding box center [198, 40] width 184 height 4
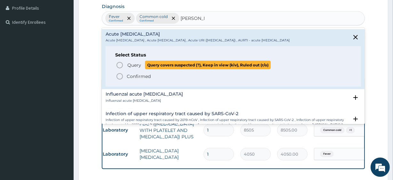
click at [134, 68] on span "Query" at bounding box center [134, 65] width 14 height 6
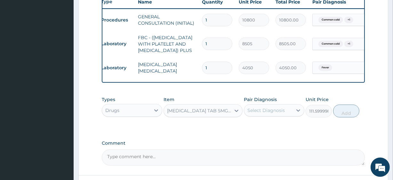
scroll to position [247, 0]
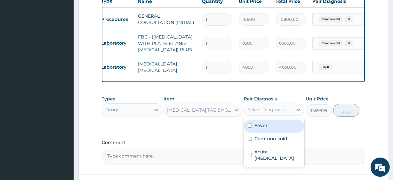
click at [259, 113] on div "Select Diagnosis" at bounding box center [266, 109] width 37 height 6
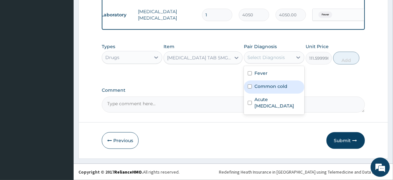
scroll to position [302, 0]
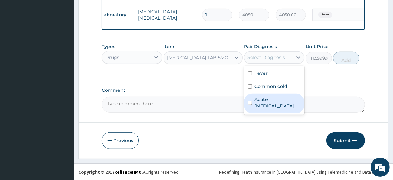
click at [283, 108] on label "Acute upper respiratory infection" at bounding box center [278, 102] width 46 height 13
checkbox input "true"
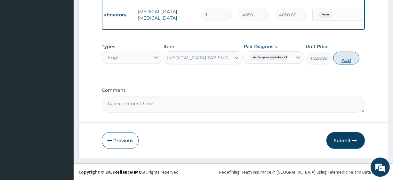
click at [349, 64] on button "Add" at bounding box center [346, 58] width 26 height 13
type input "0"
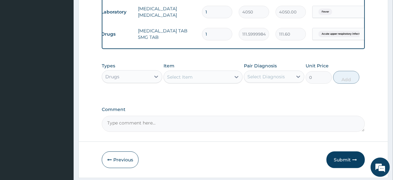
click at [183, 82] on div "Select Item" at bounding box center [197, 77] width 67 height 10
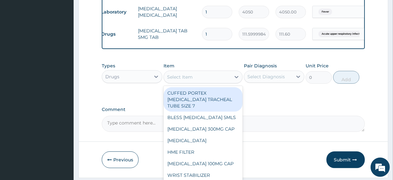
paste input "PARACETAMOL 500MG TAB x 1000 BROMHEXINE 4MG/5ML SYR (BROMEX)"
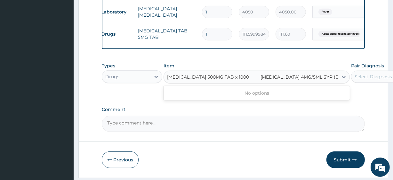
scroll to position [0, 8]
type input "PARACETAMOL 500MG TAB x 1000"
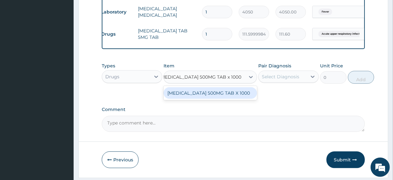
click at [196, 99] on div "PARACETAMOL 500MG TAB X 1000" at bounding box center [211, 93] width 94 height 12
type input "28"
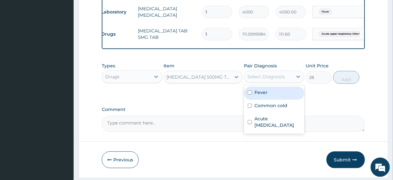
click at [271, 80] on div "Select Diagnosis" at bounding box center [266, 76] width 37 height 6
click at [271, 100] on div "Fever" at bounding box center [274, 92] width 61 height 13
checkbox input "true"
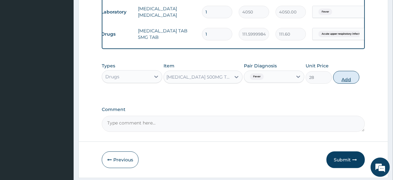
click at [353, 84] on button "Add" at bounding box center [346, 77] width 26 height 13
type input "0"
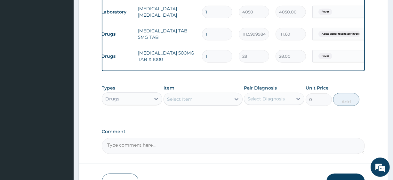
scroll to position [0, 0]
click at [208, 104] on div "Select Item" at bounding box center [197, 99] width 67 height 10
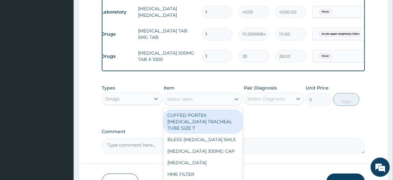
paste input "BROMHEXINE 4MG/5ML SYR (BROMEX)"
type input "BROMHEXINE 4MG/5ML SYR (BROMEX)"
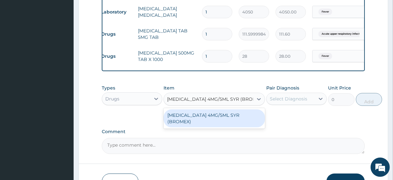
scroll to position [0, 8]
click at [209, 126] on div "BROMHEXINE 4MG/5ML SYR (BROMEX)" at bounding box center [215, 118] width 102 height 18
type input "1690"
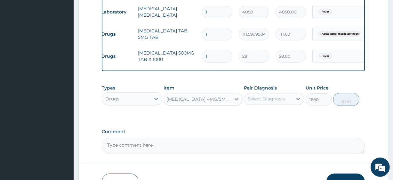
scroll to position [0, 1]
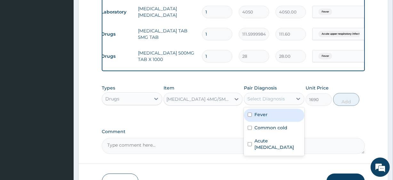
click at [268, 102] on div "Select Diagnosis" at bounding box center [266, 98] width 37 height 6
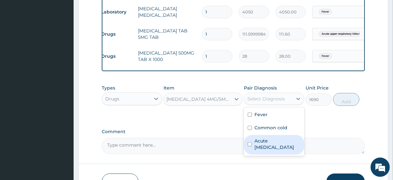
click at [274, 149] on label "Acute upper respiratory infection" at bounding box center [278, 143] width 46 height 13
checkbox input "true"
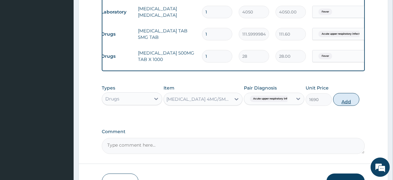
click at [342, 106] on button "Add" at bounding box center [346, 99] width 26 height 13
type input "0"
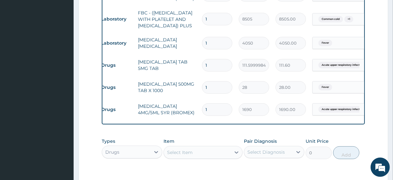
scroll to position [271, 0]
click at [225, 70] on input "1" at bounding box center [217, 65] width 30 height 12
type input "10"
type input "1116.00"
type input "10"
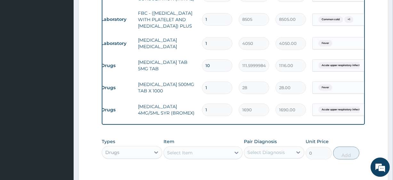
click at [226, 89] on input "1" at bounding box center [217, 87] width 30 height 12
type input "18"
type input "504.00"
type input "18"
click at [377, 127] on form "Step 2 of 2 PA Code / Prescription Code Enter Code(Secondary Care Only) Encount…" at bounding box center [233, 8] width 310 height 490
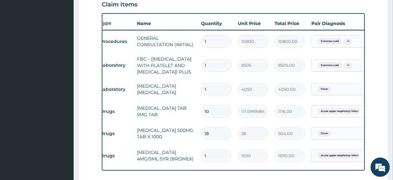
scroll to position [377, 0]
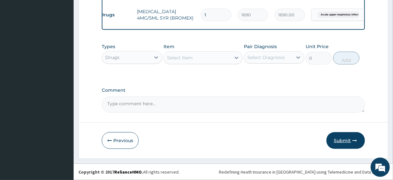
click at [337, 141] on button "Submit" at bounding box center [346, 140] width 38 height 17
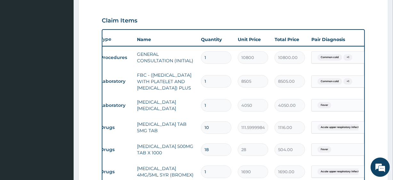
scroll to position [0, 0]
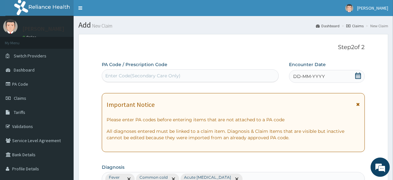
click at [361, 74] on icon at bounding box center [359, 75] width 6 height 6
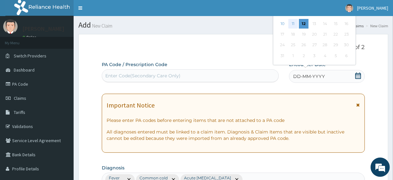
click at [292, 26] on div "11" at bounding box center [294, 24] width 10 height 10
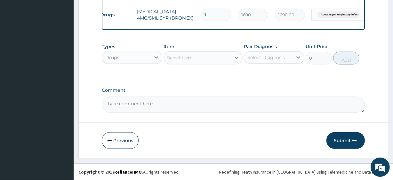
scroll to position [377, 0]
click at [338, 141] on button "Submit" at bounding box center [346, 140] width 38 height 17
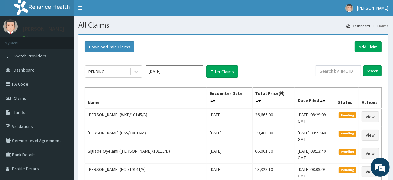
click at [365, 48] on link "Add Claim" at bounding box center [368, 46] width 27 height 11
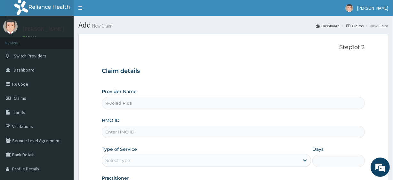
click at [137, 132] on input "HMO ID" at bounding box center [233, 132] width 263 height 12
paste input "KAT/10015/A"
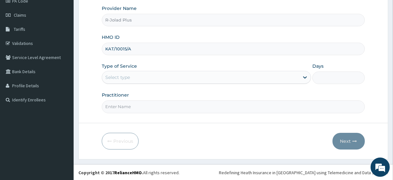
type input "KAT/10015/A"
click at [129, 78] on div "Select type" at bounding box center [117, 77] width 25 height 6
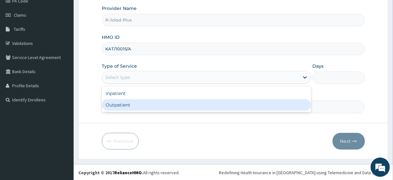
click at [132, 103] on div "Outpatient" at bounding box center [206, 105] width 209 height 12
type input "1"
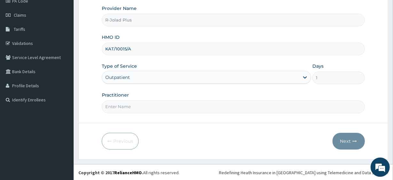
click at [134, 106] on input "Practitioner" at bounding box center [233, 106] width 263 height 12
type input "Dr Daniel"
click at [337, 138] on button "Next" at bounding box center [349, 141] width 32 height 17
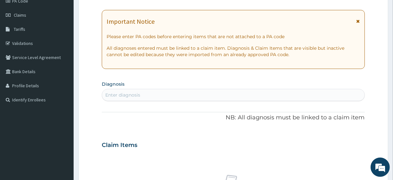
scroll to position [0, 0]
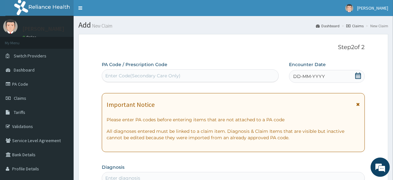
click at [153, 78] on div "Enter Code(Secondary Care Only)" at bounding box center [142, 75] width 75 height 6
paste input "PA/835888"
type input "PA/835888"
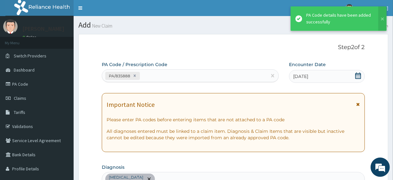
scroll to position [199, 0]
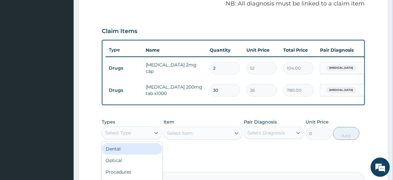
click at [148, 136] on div "Select Type" at bounding box center [126, 132] width 48 height 10
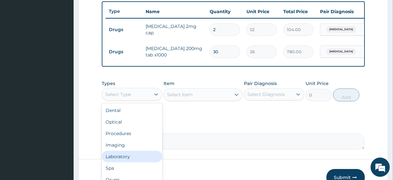
scroll to position [22, 0]
click at [129, 157] on div "Drugs" at bounding box center [132, 158] width 61 height 12
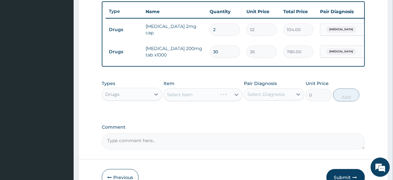
click at [265, 91] on div "Pair Diagnosis Select Diagnosis" at bounding box center [274, 90] width 61 height 21
click at [266, 97] on div "Select Diagnosis" at bounding box center [266, 94] width 37 height 6
click at [272, 113] on label "Gastroenteritis" at bounding box center [275, 110] width 40 height 6
checkbox input "true"
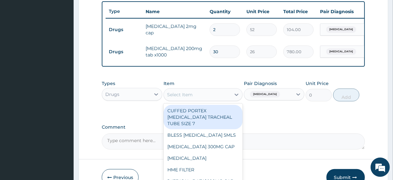
click at [190, 98] on div "Select Item" at bounding box center [180, 94] width 26 height 6
paste input "BROMHEXINE 4MG/5ML SYR (BROMEX)"
type input "BROMHEXINE 4MG/5ML SYR (BROMEX)"
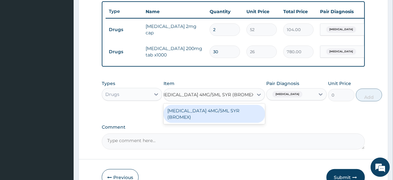
click at [197, 110] on div "BROMHEXINE 4MG/5ML SYR (BROMEX)" at bounding box center [215, 114] width 102 height 18
type input "1690"
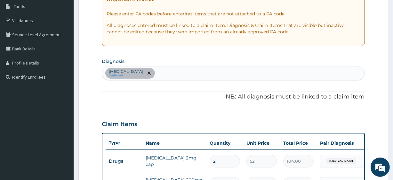
scroll to position [106, 0]
click at [188, 70] on div "Gastroenteritis confirmed" at bounding box center [233, 72] width 262 height 13
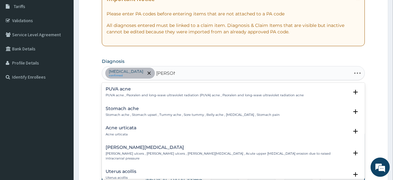
type input "ac upp res"
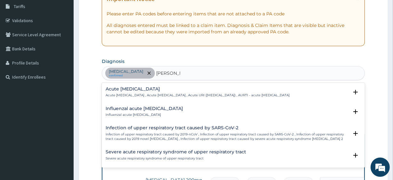
click at [150, 87] on h4 "Acute upper respiratory infection" at bounding box center [198, 88] width 184 height 5
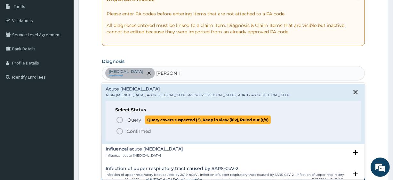
click at [146, 124] on span "Query covers suspected (?), Keep in view (kiv), Ruled out (r/o)" at bounding box center [208, 119] width 126 height 9
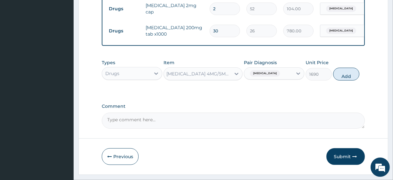
scroll to position [278, 0]
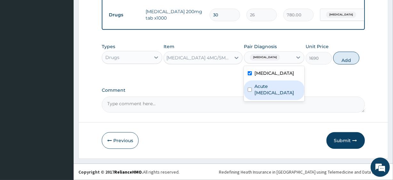
drag, startPoint x: 289, startPoint y: 58, endPoint x: 261, endPoint y: 89, distance: 42.0
click at [261, 63] on div "option Gastroenteritis, selected. option Acute upper respiratory infection focu…" at bounding box center [274, 57] width 61 height 12
click at [261, 89] on label "Acute upper respiratory infection" at bounding box center [278, 89] width 46 height 13
checkbox input "true"
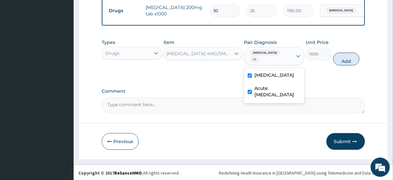
click at [273, 72] on label "Gastroenteritis" at bounding box center [275, 75] width 40 height 6
checkbox input "false"
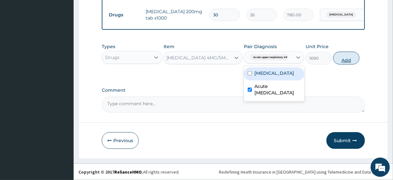
click at [347, 61] on button "Add" at bounding box center [346, 58] width 26 height 13
type input "0"
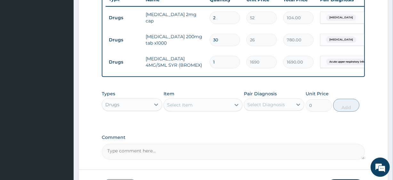
scroll to position [248, 0]
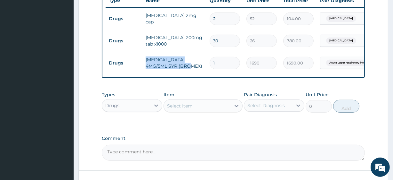
drag, startPoint x: 145, startPoint y: 60, endPoint x: 184, endPoint y: 70, distance: 40.4
click at [184, 70] on td "BROMHEXINE 4MG/5ML SYR (BROMEX)" at bounding box center [175, 62] width 64 height 19
copy td "BROMHEXINE 4MG/5ML SYR (BROMEX)"
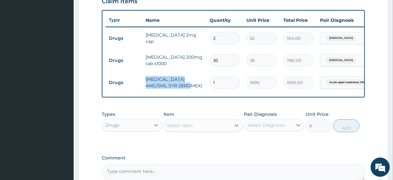
scroll to position [300, 0]
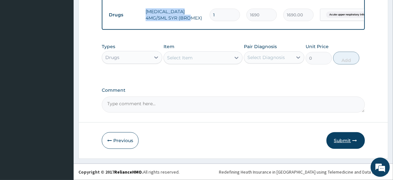
click at [341, 136] on button "Submit" at bounding box center [346, 140] width 38 height 17
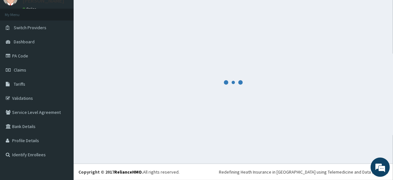
scroll to position [28, 0]
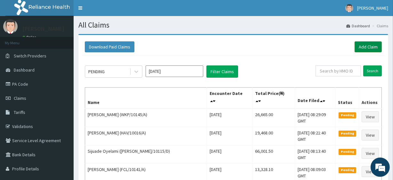
click at [370, 52] on link "Add Claim" at bounding box center [368, 46] width 27 height 11
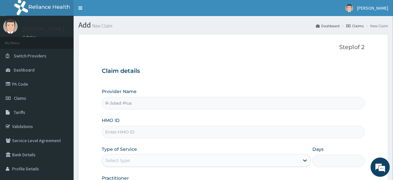
click at [148, 136] on input "HMO ID" at bounding box center [233, 132] width 263 height 12
paste input "GHE/10007/A"
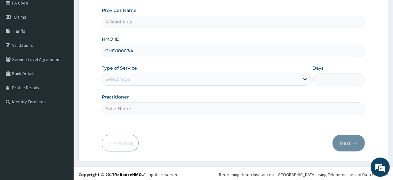
scroll to position [83, 0]
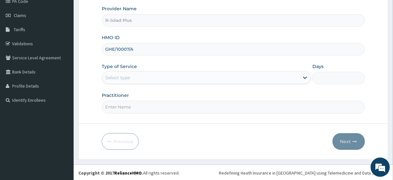
type input "GHE/10007/A"
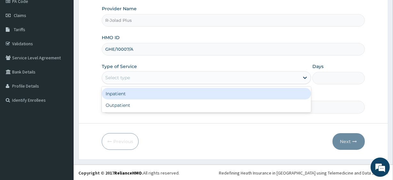
drag, startPoint x: 139, startPoint y: 73, endPoint x: 138, endPoint y: 80, distance: 7.1
click at [138, 80] on div "Select type" at bounding box center [200, 77] width 197 height 10
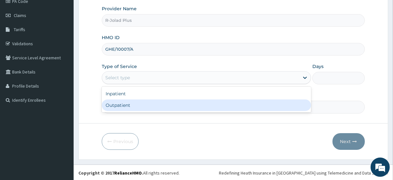
click at [134, 102] on div "Outpatient" at bounding box center [206, 105] width 209 height 12
type input "1"
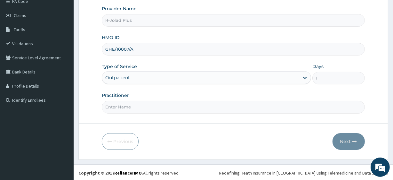
click at [134, 102] on input "Practitioner" at bounding box center [233, 107] width 263 height 12
drag, startPoint x: 134, startPoint y: 102, endPoint x: 136, endPoint y: 90, distance: 12.3
click at [136, 90] on div "Provider Name R-Jolad Plus HMO ID GHE/10007/A Type of Service Outpatient Days 1…" at bounding box center [233, 59] width 263 height 108
type input "Dr Daniel"
click at [353, 144] on button "Next" at bounding box center [349, 141] width 32 height 17
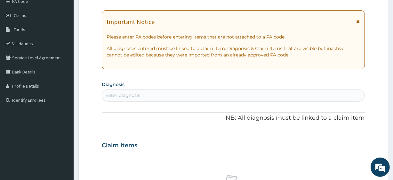
scroll to position [0, 0]
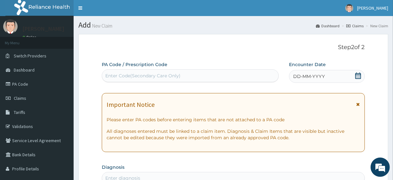
click at [137, 77] on div "Enter Code(Secondary Care Only)" at bounding box center [142, 75] width 75 height 6
paste input "PA/226E8D"
type input "PA/226E8D"
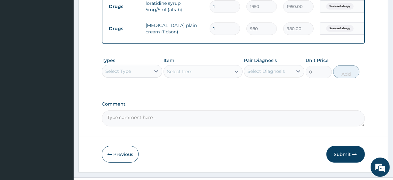
scroll to position [283, 0]
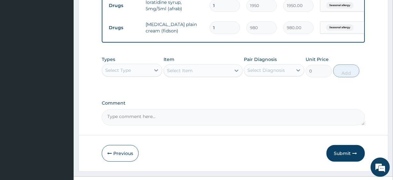
click at [131, 67] on div "Types Select Type" at bounding box center [132, 66] width 61 height 21
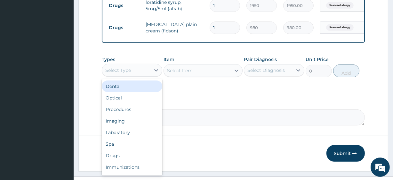
click at [133, 72] on div "Select Type" at bounding box center [126, 70] width 48 height 10
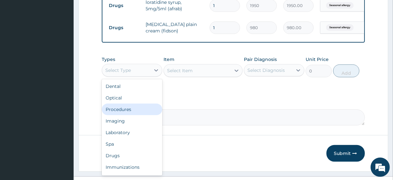
click at [135, 115] on div "Procedures" at bounding box center [132, 109] width 61 height 12
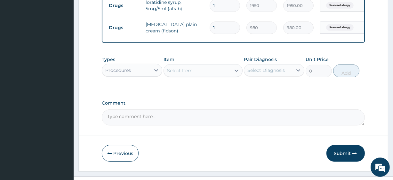
click at [206, 76] on div "Select Item" at bounding box center [197, 70] width 67 height 10
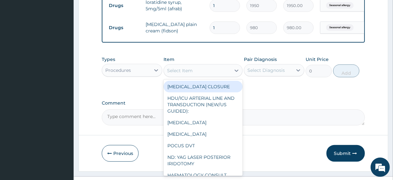
click at [204, 73] on div "Select Item" at bounding box center [197, 70] width 67 height 10
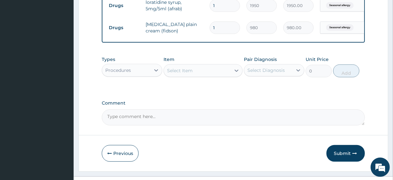
paste input "ODUNUGA OBAKAMIYE ZAC"
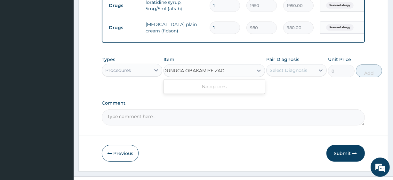
type input "ODUNUGA OBAKAMIYE ZAC"
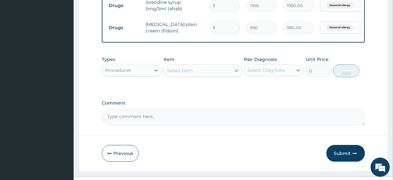
scroll to position [0, 0]
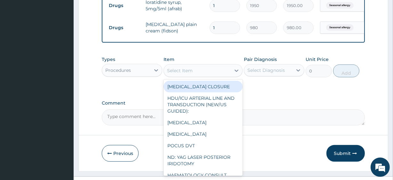
click at [204, 73] on div "Select Item" at bounding box center [197, 70] width 67 height 10
paste input "General Consultation (initial)"
type input "General Consultation (initial)"
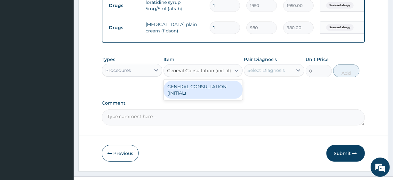
scroll to position [0, 2]
click at [215, 95] on div "GENERAL CONSULTATION (INITIAL)" at bounding box center [203, 90] width 79 height 18
type input "10800"
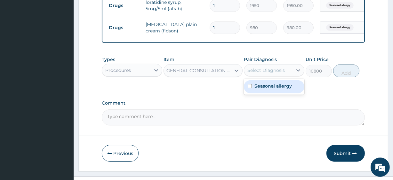
drag, startPoint x: 283, startPoint y: 71, endPoint x: 279, endPoint y: 86, distance: 15.1
click at [279, 76] on div "option Seasonal allergy focused, 1 of 1. 1 result available. Use Up and Down to…" at bounding box center [274, 70] width 61 height 12
click at [279, 86] on div "Seasonal allergy" at bounding box center [274, 86] width 61 height 13
checkbox input "true"
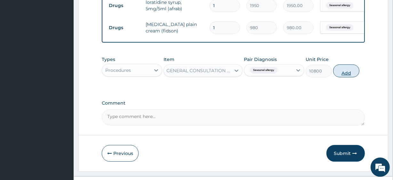
drag, startPoint x: 336, startPoint y: 80, endPoint x: 341, endPoint y: 74, distance: 8.2
click at [341, 74] on div "Types Procedures Item GENERAL CONSULTATION (INITIAL) Pair Diagnosis Seasonal al…" at bounding box center [233, 67] width 263 height 28
click at [341, 74] on button "Add" at bounding box center [346, 70] width 26 height 13
type input "0"
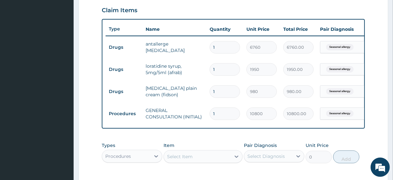
scroll to position [322, 0]
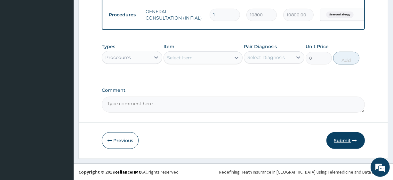
click at [333, 139] on button "Submit" at bounding box center [346, 140] width 38 height 17
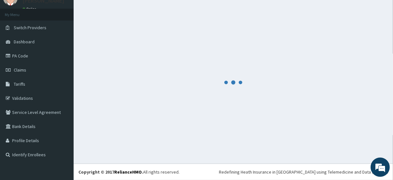
scroll to position [28, 0]
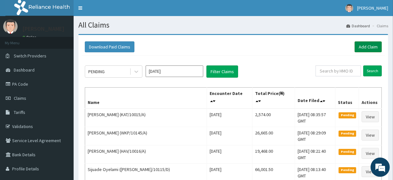
click at [375, 48] on link "Add Claim" at bounding box center [368, 46] width 27 height 11
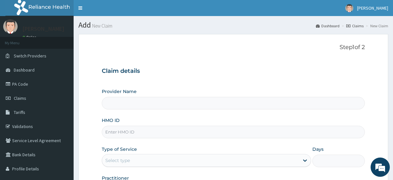
type input "R-Jolad Plus"
click at [130, 132] on input "HMO ID" at bounding box center [233, 132] width 263 height 12
paste input "GHE/10002/A"
type input "GHE/10002/A"
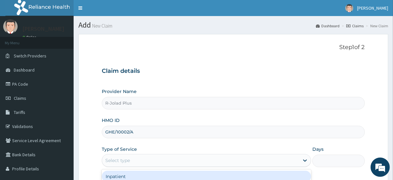
click at [137, 159] on div "Select type" at bounding box center [200, 160] width 197 height 10
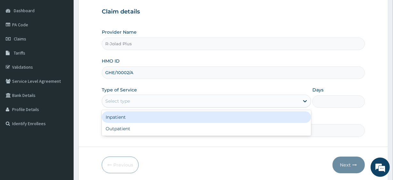
scroll to position [60, 0]
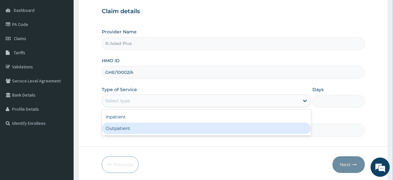
click at [137, 128] on div "Outpatient" at bounding box center [206, 128] width 209 height 12
type input "1"
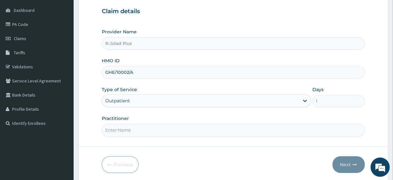
click at [137, 128] on input "Practitioner" at bounding box center [233, 130] width 263 height 12
type input "[PERSON_NAME]"
click at [352, 160] on button "Next" at bounding box center [349, 164] width 32 height 17
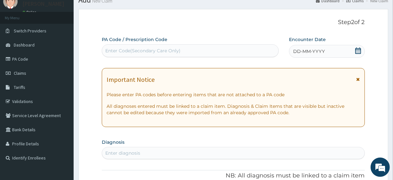
scroll to position [0, 0]
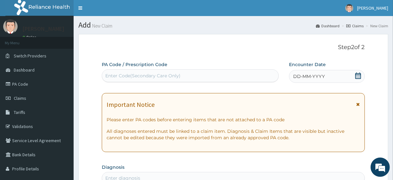
click at [143, 79] on div "Enter Code(Secondary Care Only)" at bounding box center [190, 75] width 176 height 10
paste input "PA/E1EDA2 PA/9CF67D"
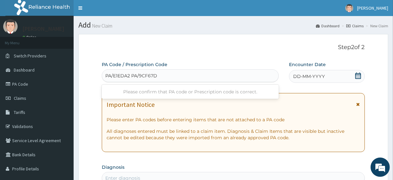
type input "PA/E1EDA2"
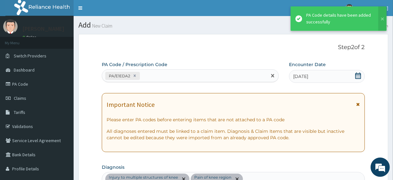
click at [186, 78] on div "PA/E1EDA2" at bounding box center [184, 75] width 165 height 11
paste input "PA/9CF67D"
type input "PA/9CF67D"
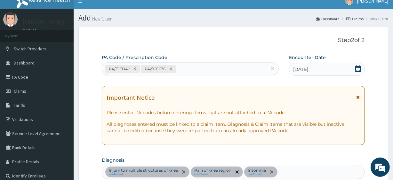
scroll to position [5, 0]
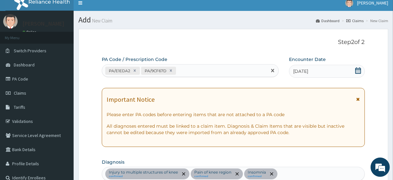
click at [188, 71] on div "PA/E1EDA2 PA/9CF67D" at bounding box center [184, 70] width 165 height 11
paste input "PA/9D8E94 PA/9CF67D"
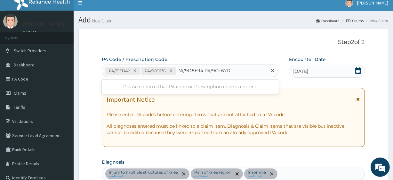
type input "PA/9D8E94"
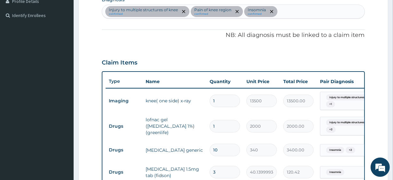
scroll to position [0, 0]
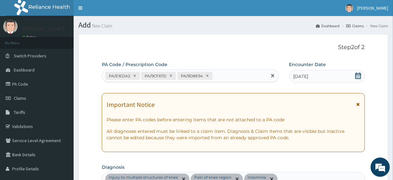
click at [228, 77] on div "PA/E1EDA2 PA/9CF67D PA/9D8E94" at bounding box center [184, 75] width 165 height 11
paste input "PA/9CF67D"
type input "PA/9CF67D"
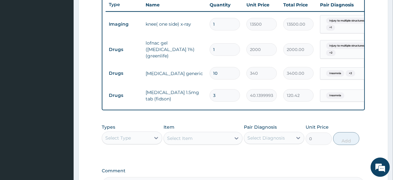
scroll to position [244, 0]
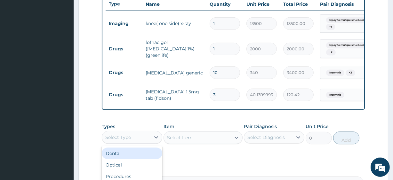
click at [126, 140] on div "Select Type" at bounding box center [118, 137] width 26 height 6
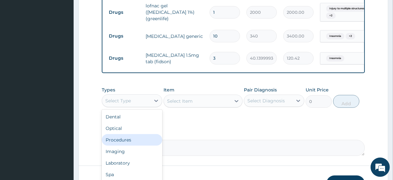
scroll to position [281, 0]
click at [129, 143] on div "Procedures" at bounding box center [132, 140] width 61 height 12
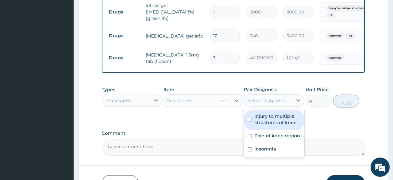
drag, startPoint x: 265, startPoint y: 103, endPoint x: 269, endPoint y: 126, distance: 23.2
click at [269, 106] on div "option Injury to multiple structures of knee focused, 1 of 3. 3 results availab…" at bounding box center [274, 100] width 61 height 12
click at [269, 126] on label "Injury to multiple structures of knee" at bounding box center [278, 119] width 46 height 13
checkbox input "true"
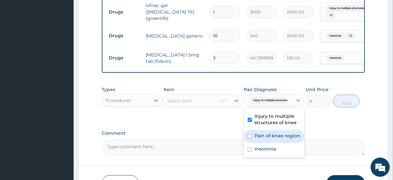
click at [272, 139] on label "Pain of knee region" at bounding box center [278, 135] width 46 height 6
checkbox input "true"
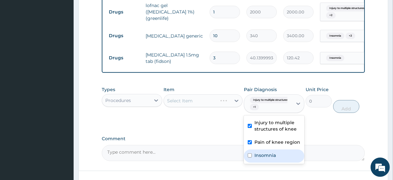
click at [272, 158] on label "Insomnia" at bounding box center [265, 155] width 21 height 6
checkbox input "true"
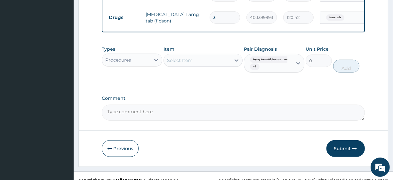
scroll to position [333, 0]
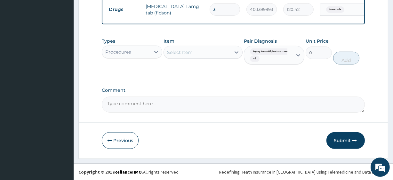
click at [187, 53] on div "Select Item" at bounding box center [180, 52] width 26 height 6
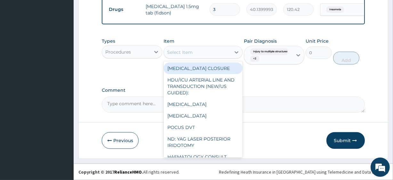
paste input "General Consultation (initial)"
type input "General Consultation (initial)"
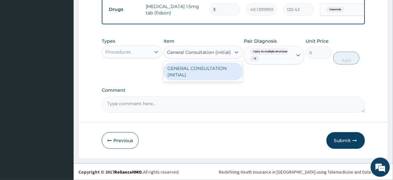
scroll to position [0, 2]
click at [196, 68] on div "GENERAL CONSULTATION (INITIAL)" at bounding box center [203, 71] width 79 height 18
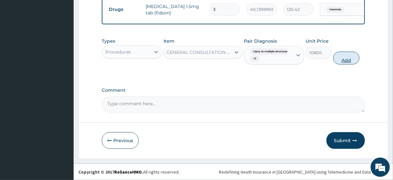
click at [340, 61] on button "Add" at bounding box center [346, 58] width 26 height 13
type input "0"
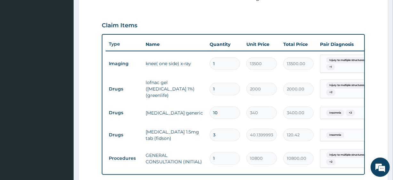
scroll to position [0, 58]
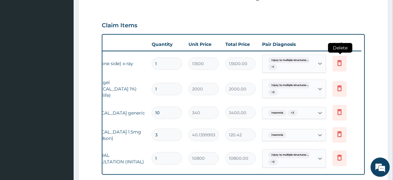
click at [338, 64] on icon at bounding box center [340, 63] width 4 height 6
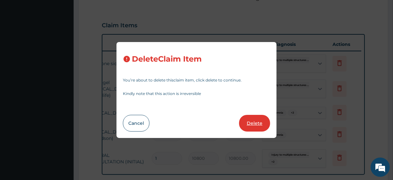
click at [262, 117] on button "Delete" at bounding box center [254, 123] width 31 height 17
type input "2000"
type input "2000.00"
type input "10"
type input "340"
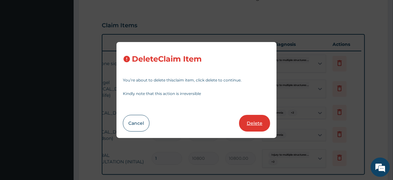
type input "3400.00"
type input "3"
type input "40.13999938964844"
type input "120.42"
type input "1"
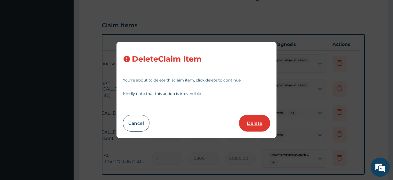
type input "10800"
type input "10800.00"
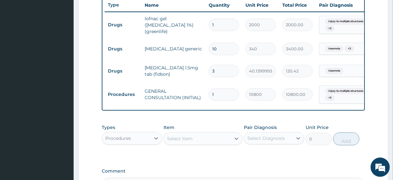
scroll to position [327, 0]
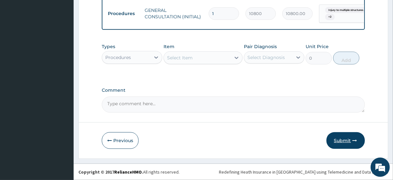
click at [337, 141] on button "Submit" at bounding box center [346, 140] width 38 height 17
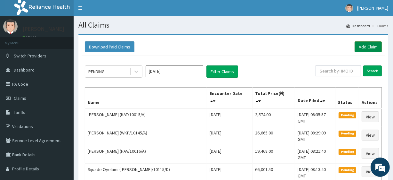
click at [363, 48] on link "Add Claim" at bounding box center [368, 46] width 27 height 11
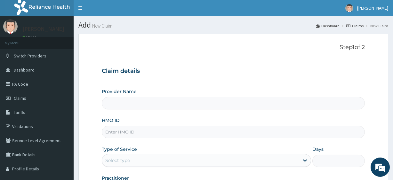
type input "R-Jolad Plus"
